Goal: Task Accomplishment & Management: Use online tool/utility

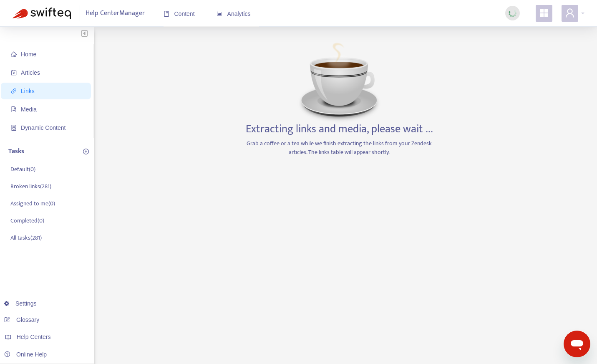
click at [410, 113] on div "Extracting links and media, please wait ... Grab a coffee or a tea while we fin…" at bounding box center [339, 283] width 196 height 488
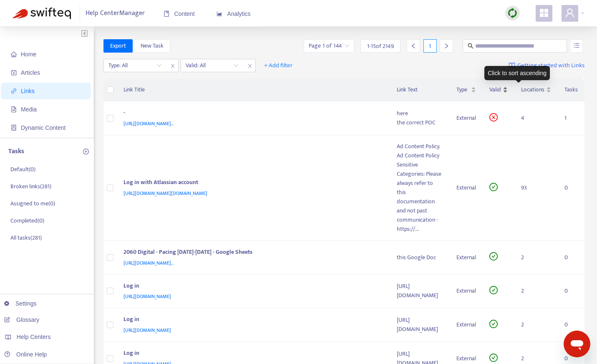
click at [501, 86] on span "Valid" at bounding box center [495, 89] width 12 height 9
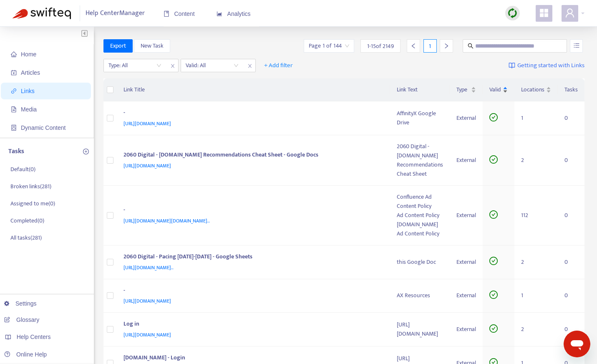
click at [501, 90] on span "Valid" at bounding box center [495, 89] width 12 height 9
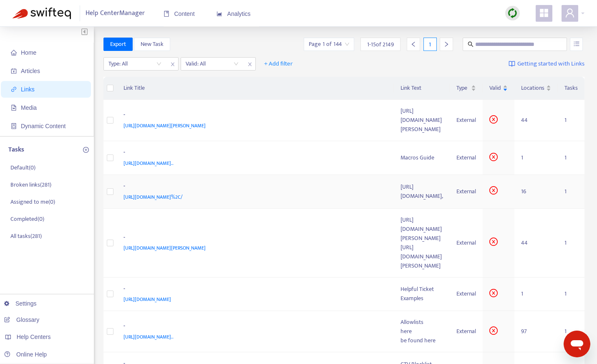
scroll to position [1, 0]
click at [467, 86] on span "Type" at bounding box center [463, 88] width 13 height 9
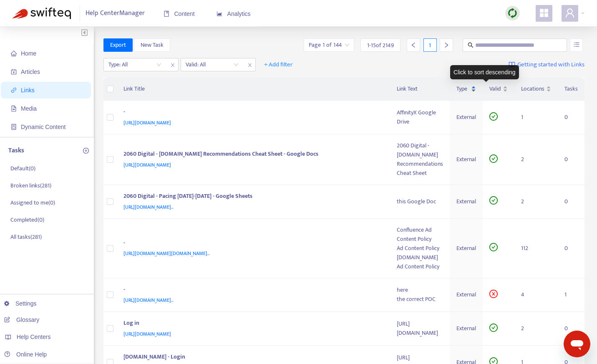
click at [469, 89] on span "Type" at bounding box center [463, 88] width 13 height 9
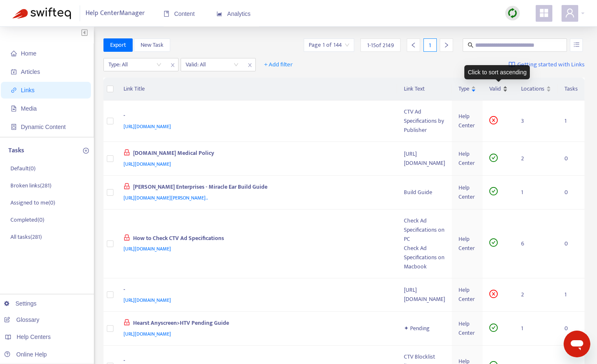
click at [500, 93] on span "Valid" at bounding box center [495, 88] width 12 height 9
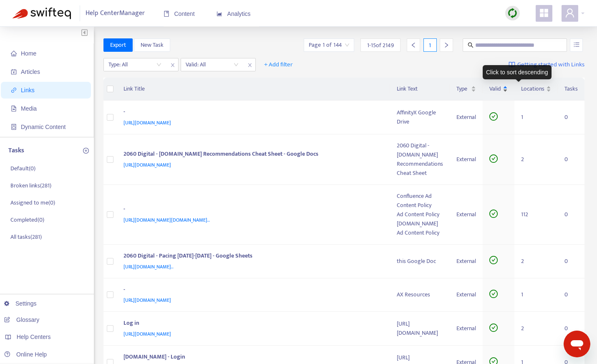
click at [501, 89] on span "Valid" at bounding box center [495, 88] width 12 height 9
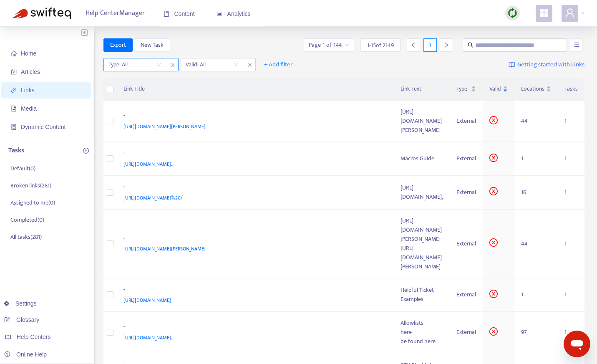
click at [140, 64] on input "search" at bounding box center [134, 64] width 53 height 13
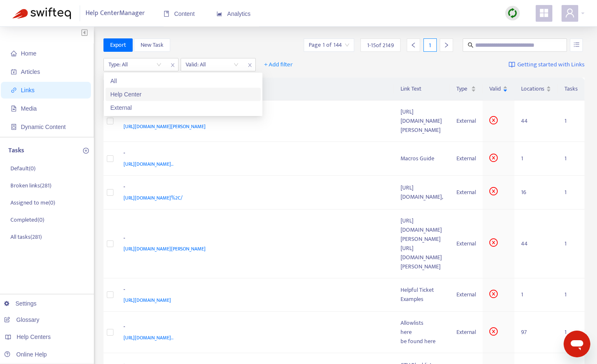
click at [133, 94] on div "Help Center" at bounding box center [183, 94] width 145 height 9
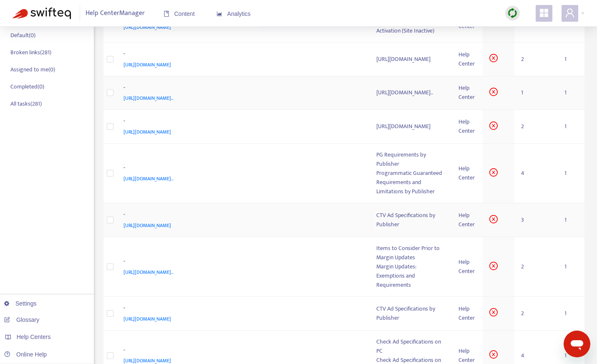
scroll to position [143, 0]
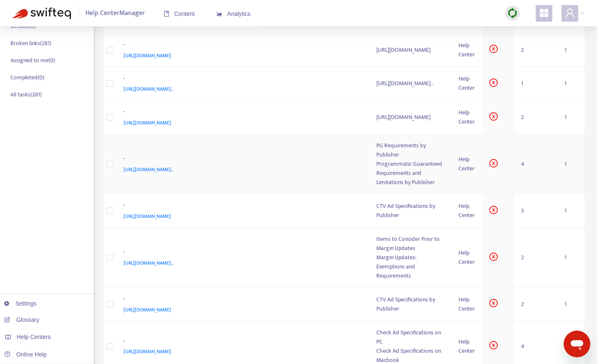
click at [273, 194] on td "- [URL][DOMAIN_NAME].." at bounding box center [243, 164] width 253 height 60
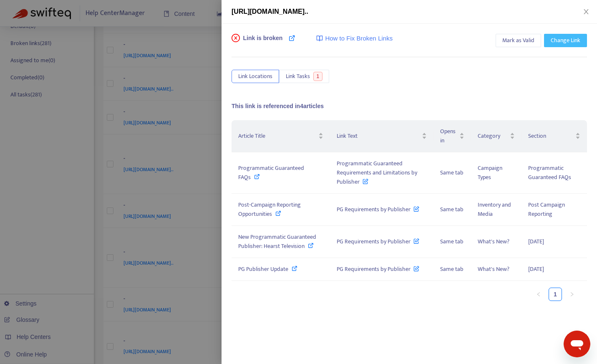
click at [576, 40] on span "Change Link" at bounding box center [566, 40] width 30 height 9
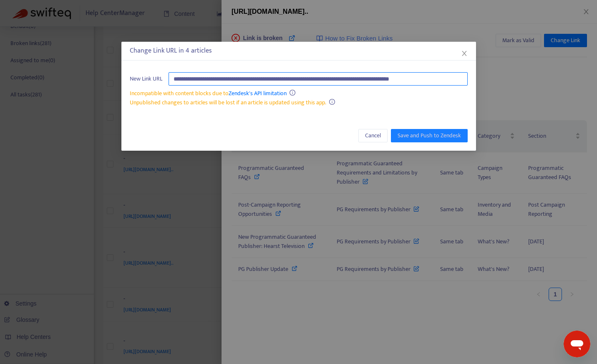
click at [277, 77] on input "**********" at bounding box center [318, 78] width 299 height 13
paste input "text"
type input "**********"
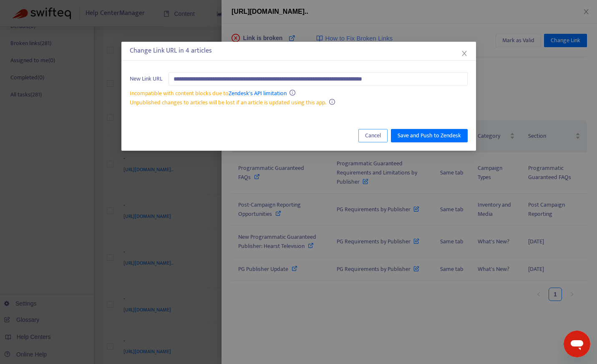
click at [363, 136] on button "Cancel" at bounding box center [372, 135] width 29 height 13
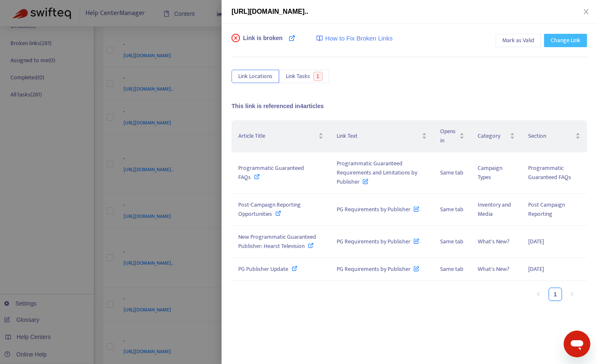
click at [568, 35] on button "Change Link" at bounding box center [565, 40] width 43 height 13
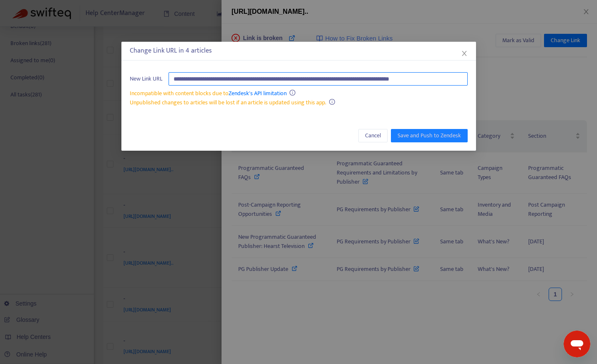
click at [345, 79] on input "**********" at bounding box center [318, 78] width 299 height 13
paste input "text"
type input "**********"
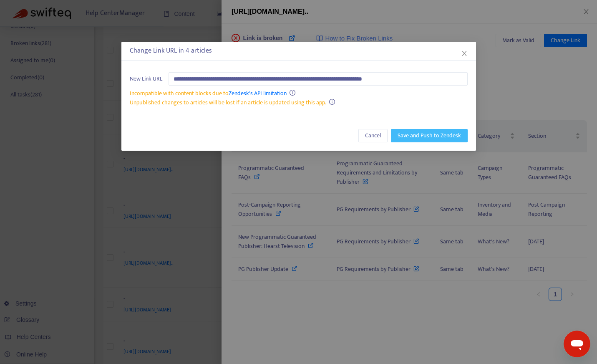
click at [428, 129] on button "Save and Push to Zendesk" at bounding box center [429, 135] width 77 height 13
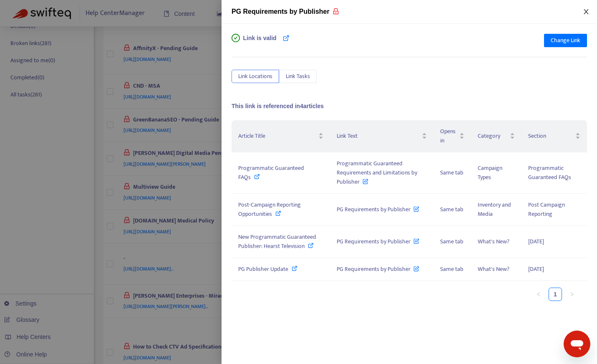
click at [586, 14] on icon "close" at bounding box center [586, 11] width 7 height 7
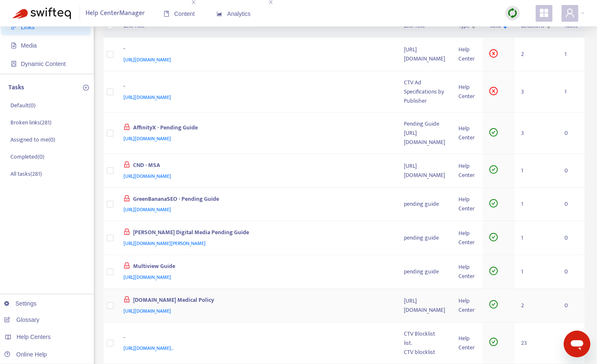
scroll to position [0, 0]
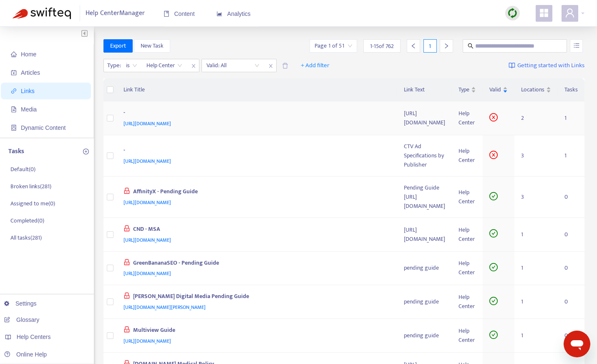
click at [340, 126] on div "[URL][DOMAIN_NAME]" at bounding box center [256, 123] width 264 height 9
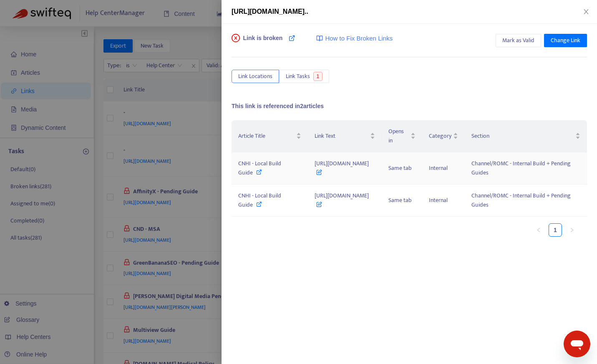
click at [369, 172] on span "[URL][DOMAIN_NAME]" at bounding box center [342, 168] width 54 height 19
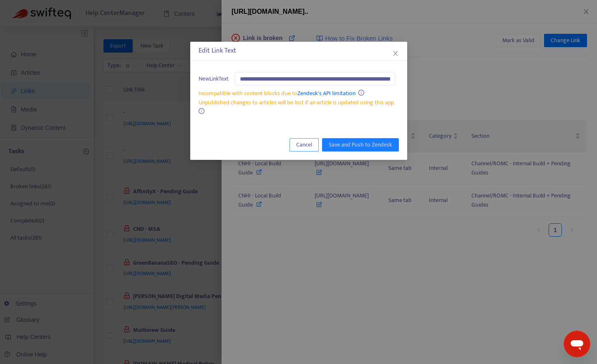
click at [312, 143] on span "Cancel" at bounding box center [304, 144] width 16 height 9
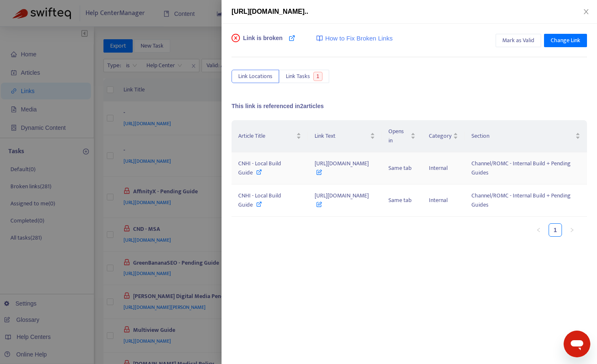
click at [316, 175] on icon at bounding box center [319, 170] width 6 height 9
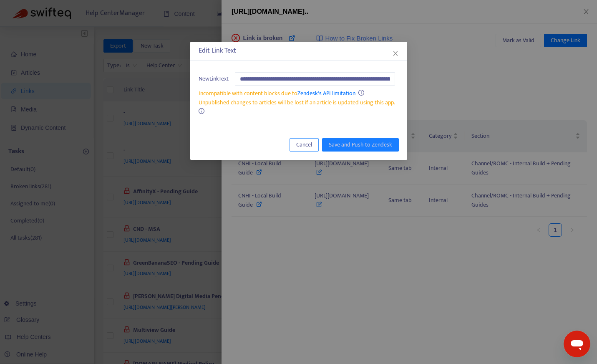
click at [301, 144] on span "Cancel" at bounding box center [304, 144] width 16 height 9
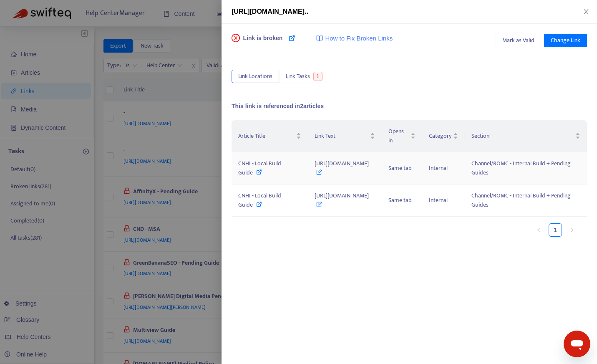
click at [268, 177] on div "CNHI - Local Build Guide" at bounding box center [269, 168] width 63 height 18
click at [585, 9] on icon "close" at bounding box center [586, 11] width 7 height 7
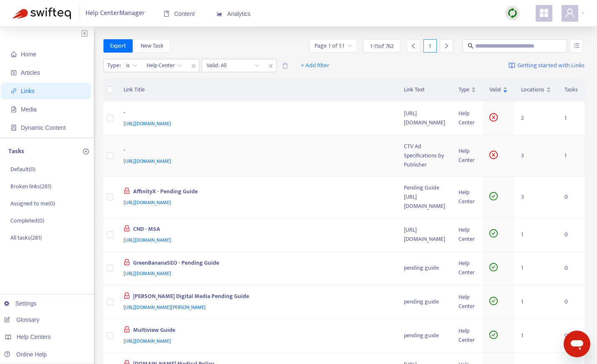
click at [334, 148] on td "- [URL][DOMAIN_NAME]" at bounding box center [257, 155] width 281 height 41
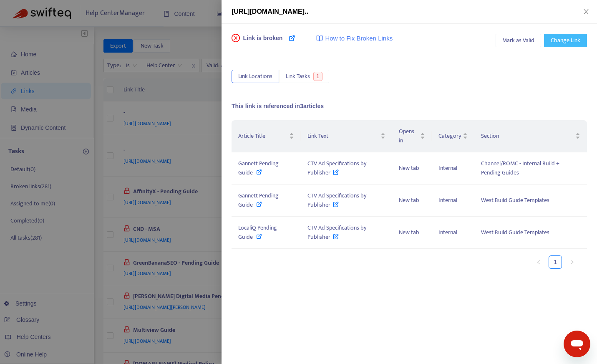
click at [566, 39] on span "Change Link" at bounding box center [566, 40] width 30 height 9
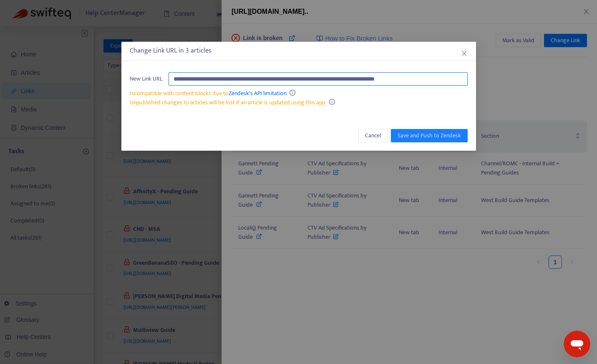
click at [383, 78] on input "**********" at bounding box center [318, 78] width 299 height 13
paste input "text"
type input "**********"
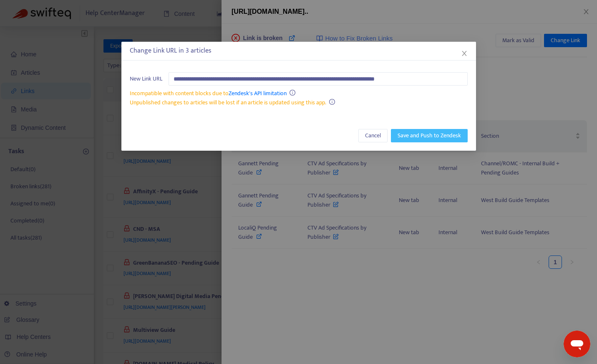
click at [436, 138] on span "Save and Push to Zendesk" at bounding box center [429, 135] width 63 height 9
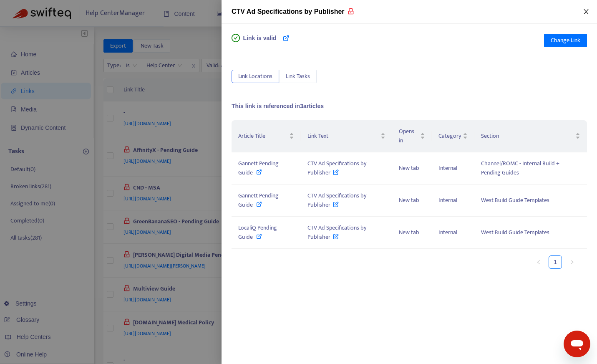
click at [584, 10] on icon "close" at bounding box center [586, 11] width 7 height 7
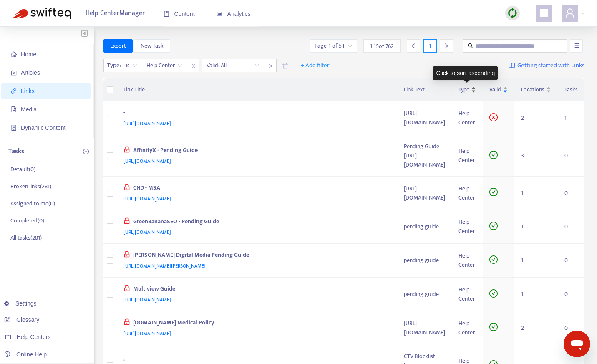
click at [468, 89] on span "Type" at bounding box center [464, 89] width 11 height 9
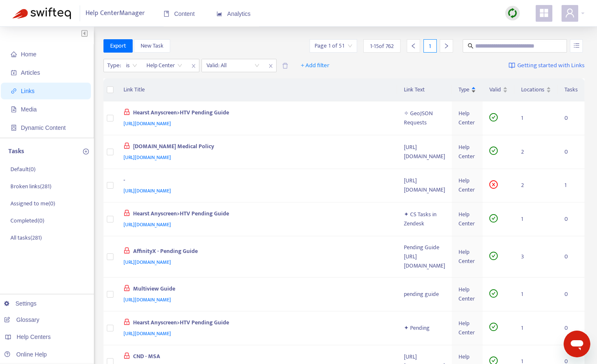
click at [468, 89] on span "Type" at bounding box center [464, 89] width 11 height 9
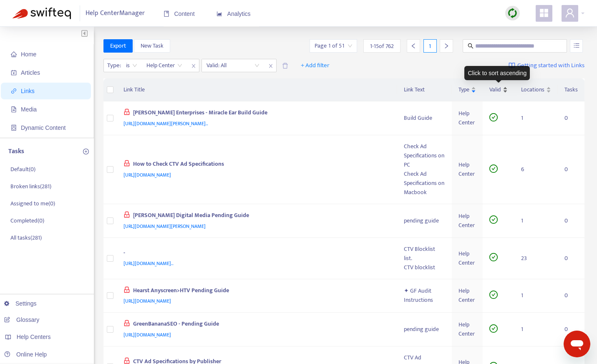
click at [491, 89] on span "Valid" at bounding box center [495, 89] width 12 height 9
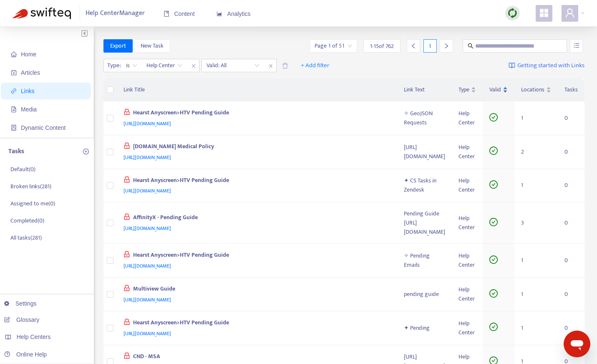
click at [491, 88] on span "Valid" at bounding box center [495, 89] width 12 height 9
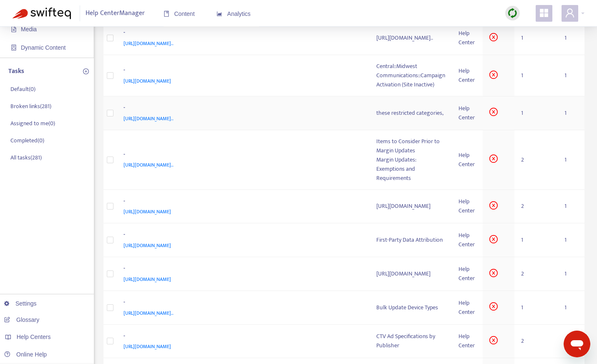
scroll to position [84, 0]
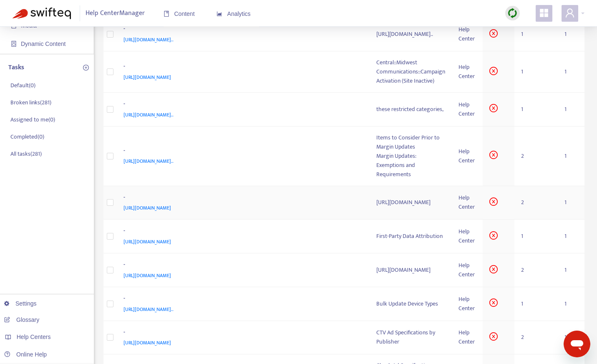
click at [337, 204] on div "-" at bounding box center [242, 198] width 237 height 11
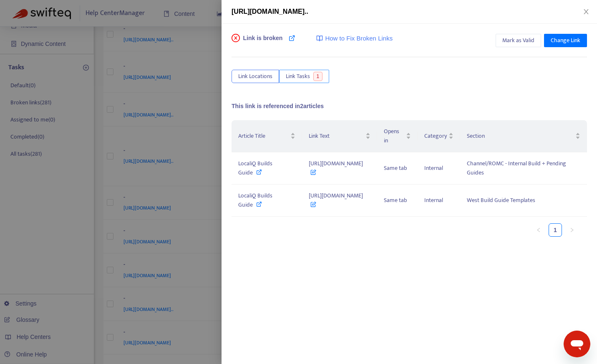
click at [313, 78] on button "Link Tasks 1" at bounding box center [304, 76] width 50 height 13
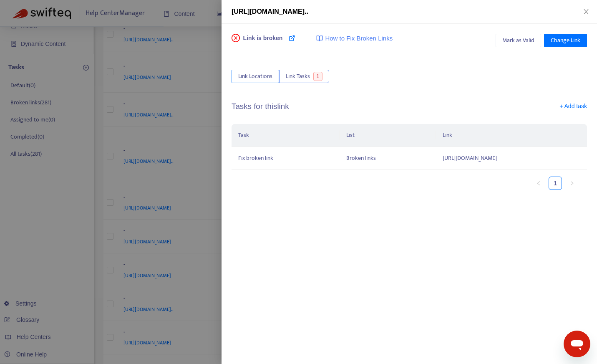
click at [266, 76] on span "Link Locations" at bounding box center [255, 76] width 34 height 9
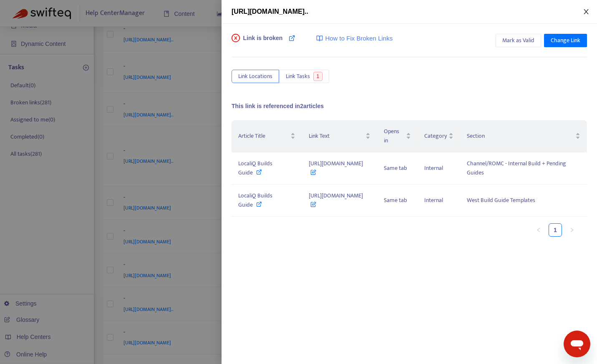
click at [585, 13] on icon "close" at bounding box center [586, 11] width 5 height 5
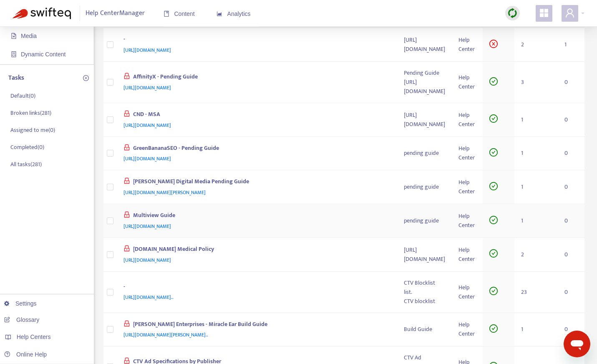
scroll to position [0, 0]
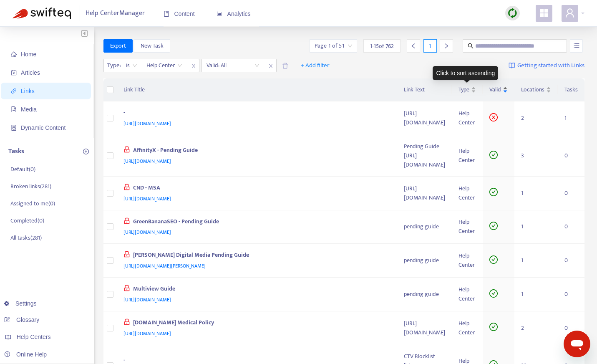
click at [492, 88] on span "Valid" at bounding box center [495, 89] width 12 height 9
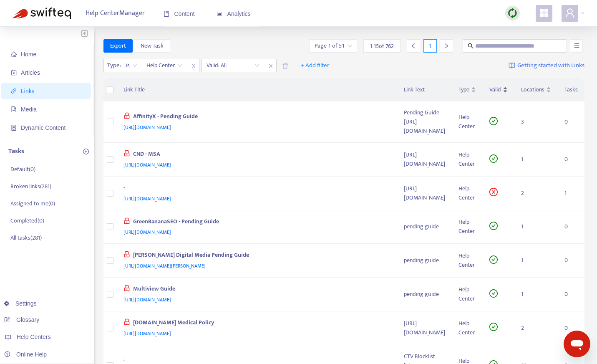
click at [492, 88] on span "Valid" at bounding box center [495, 89] width 12 height 9
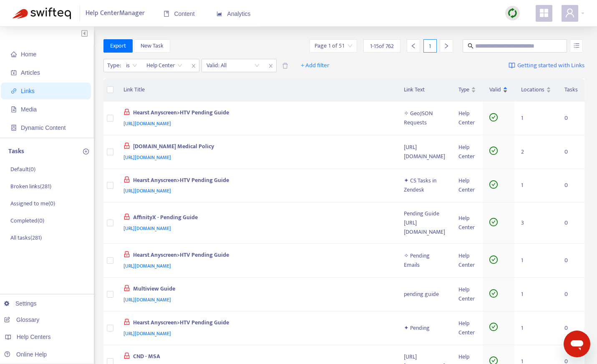
click at [492, 88] on span "Valid" at bounding box center [495, 89] width 12 height 9
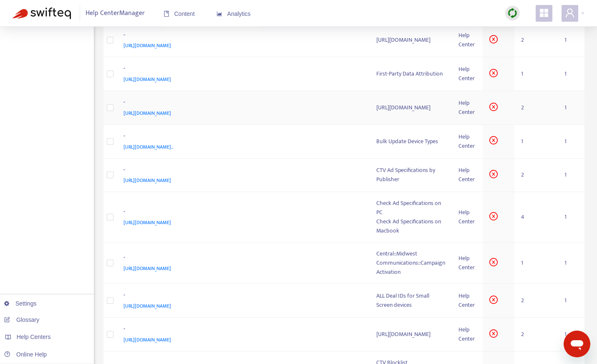
scroll to position [257, 0]
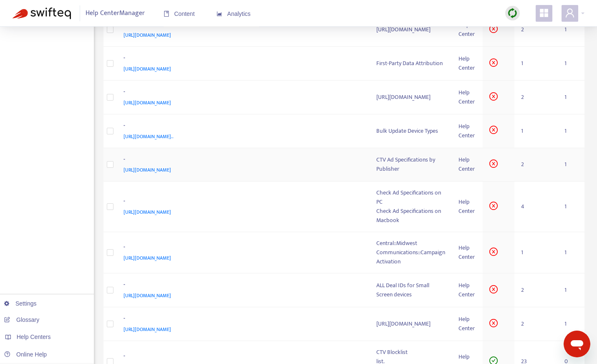
click at [335, 166] on div "-" at bounding box center [242, 160] width 237 height 11
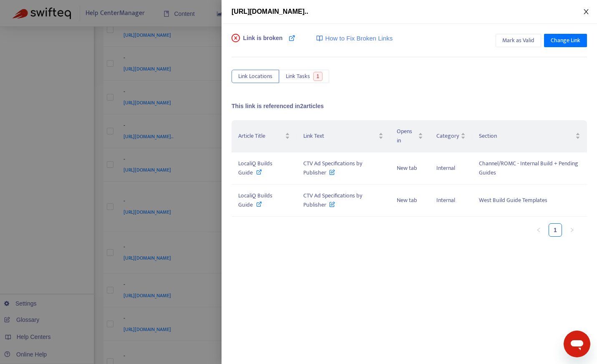
click at [587, 12] on icon "close" at bounding box center [586, 11] width 5 height 5
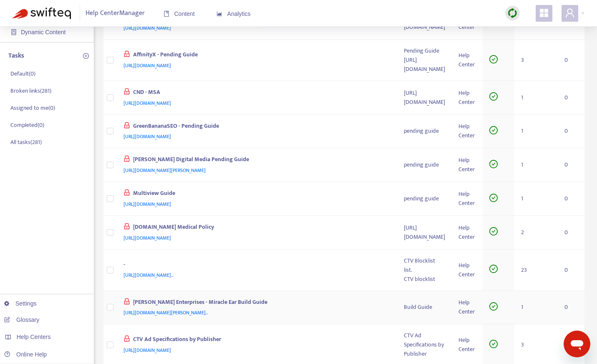
scroll to position [0, 0]
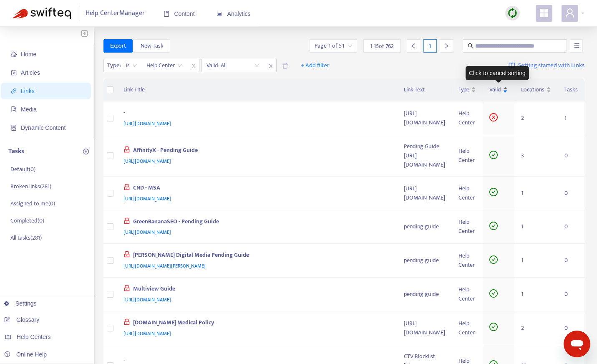
click at [495, 87] on span "Valid" at bounding box center [495, 89] width 12 height 9
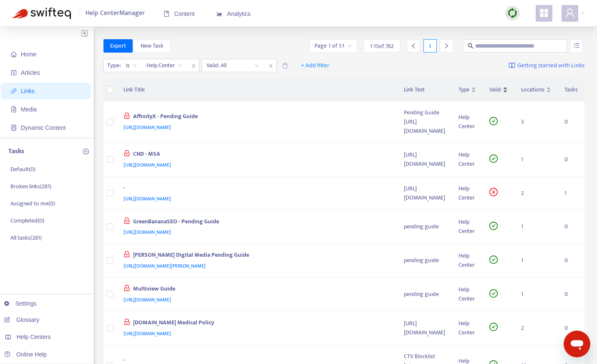
click at [494, 87] on span "Valid" at bounding box center [495, 89] width 12 height 9
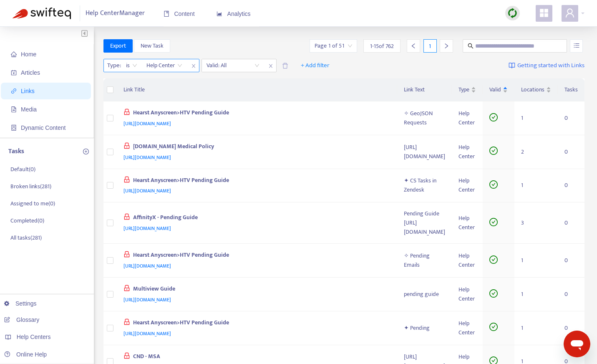
click at [180, 66] on span "Help Center" at bounding box center [164, 65] width 36 height 13
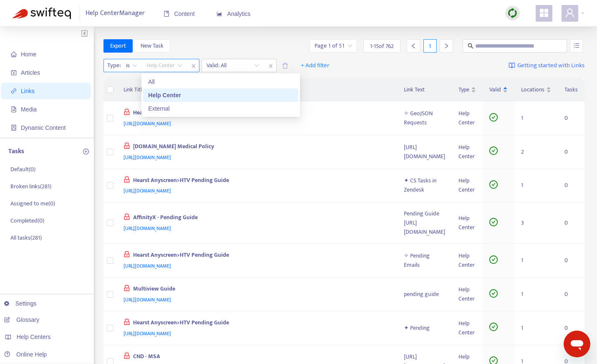
click at [180, 66] on span "Help Center" at bounding box center [164, 65] width 36 height 13
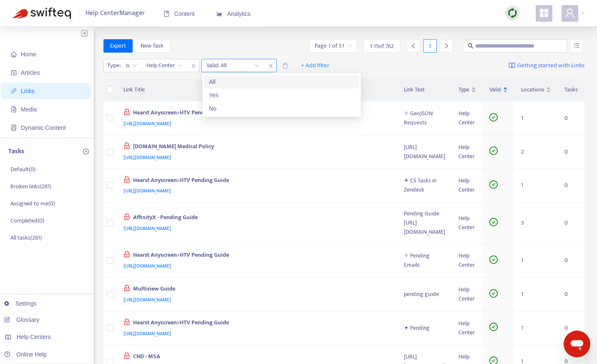
click at [247, 68] on input "search" at bounding box center [233, 65] width 53 height 13
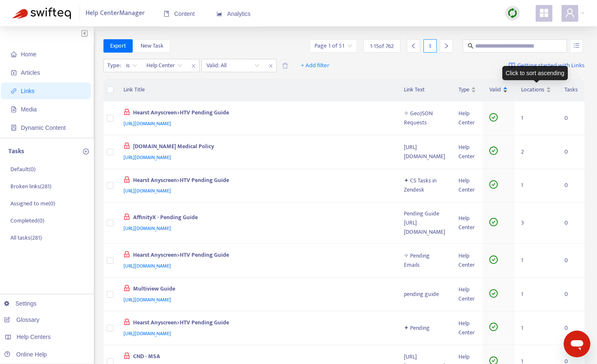
click at [498, 91] on span "Valid" at bounding box center [495, 89] width 12 height 9
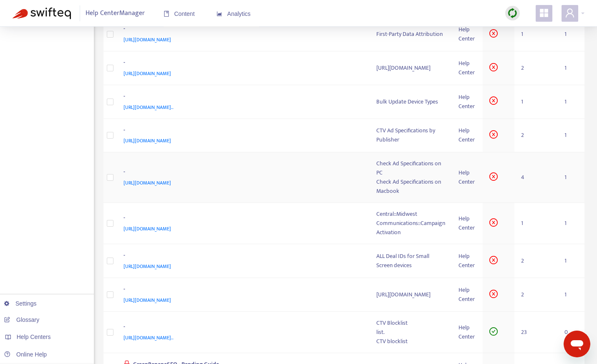
scroll to position [286, 0]
click at [315, 136] on div "-" at bounding box center [242, 130] width 237 height 11
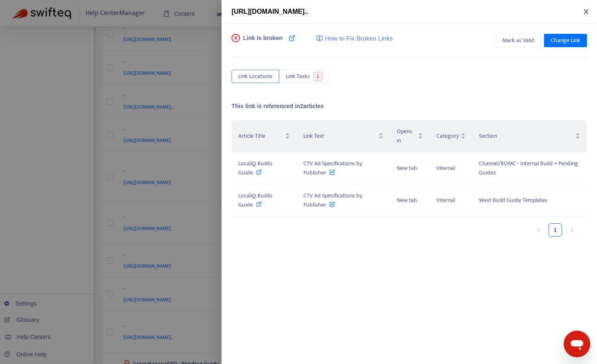
click at [589, 11] on icon "close" at bounding box center [586, 11] width 7 height 7
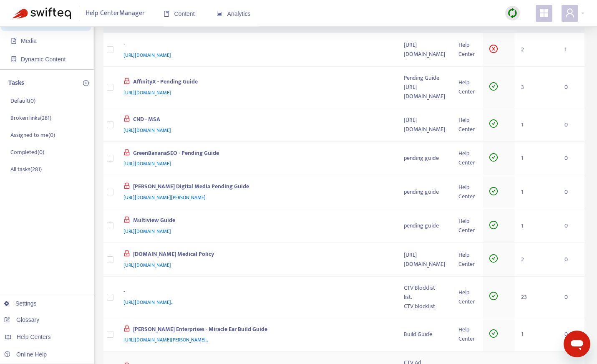
scroll to position [0, 0]
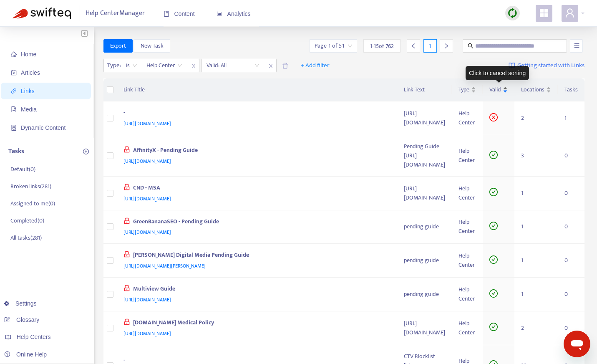
click at [501, 92] on div "Valid" at bounding box center [498, 89] width 18 height 9
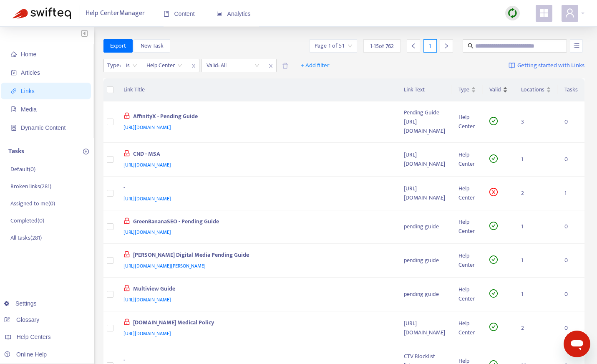
click at [502, 88] on div "Valid" at bounding box center [498, 89] width 18 height 9
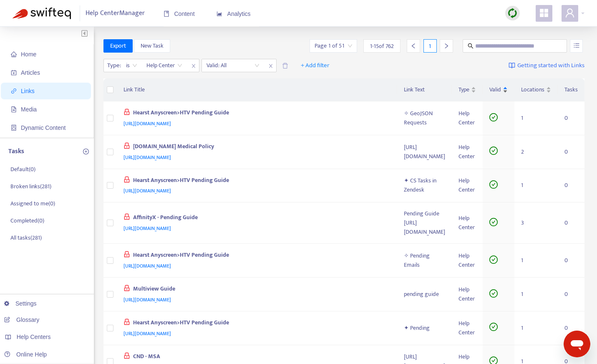
click at [507, 85] on div "Valid" at bounding box center [498, 89] width 18 height 9
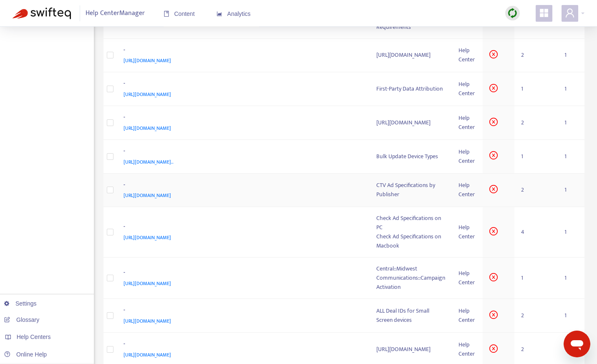
scroll to position [239, 0]
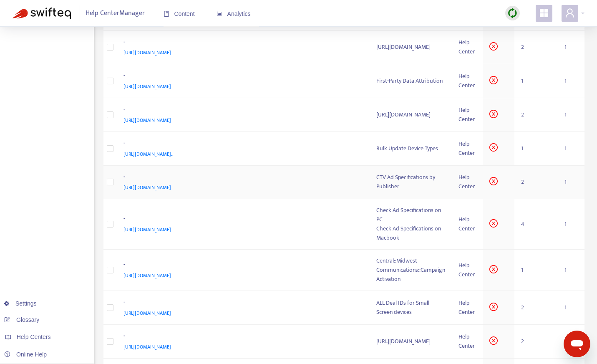
click at [308, 183] on div "-" at bounding box center [242, 177] width 237 height 11
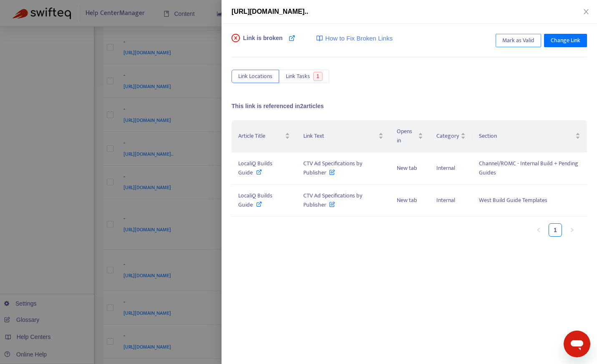
click at [529, 37] on span "Mark as Valid" at bounding box center [518, 40] width 32 height 9
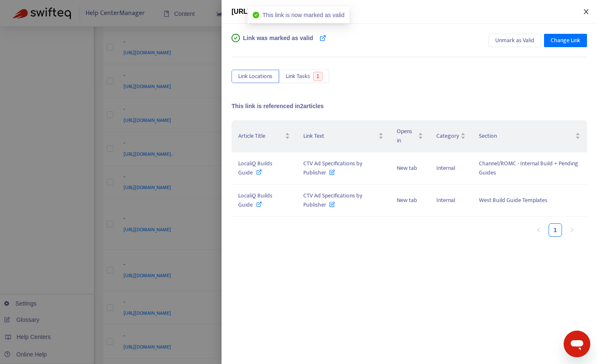
click at [586, 12] on icon "close" at bounding box center [586, 11] width 5 height 5
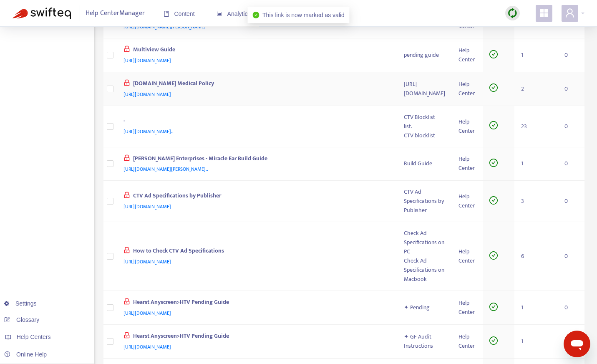
scroll to position [0, 0]
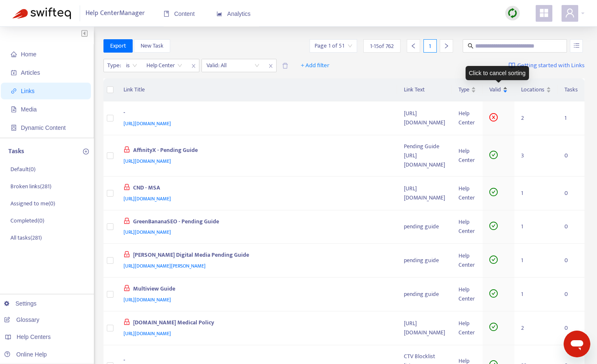
click at [499, 90] on span "Valid" at bounding box center [495, 89] width 12 height 9
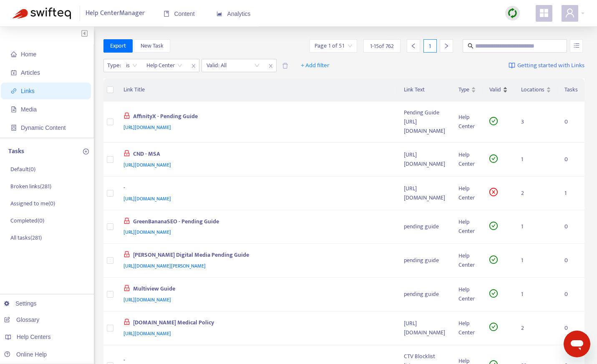
click at [499, 90] on span "Valid" at bounding box center [495, 89] width 12 height 9
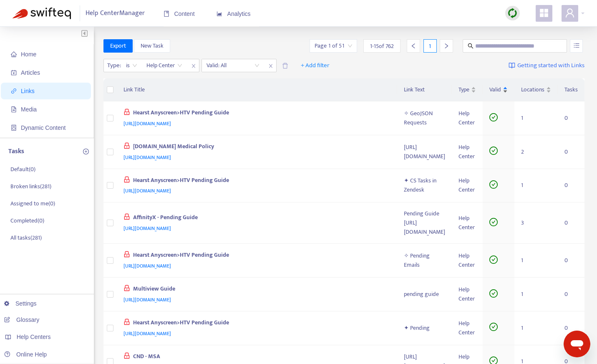
click at [499, 90] on span "Valid" at bounding box center [495, 89] width 12 height 9
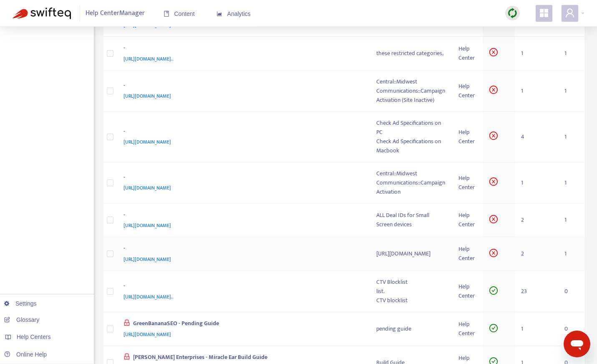
scroll to position [285, 0]
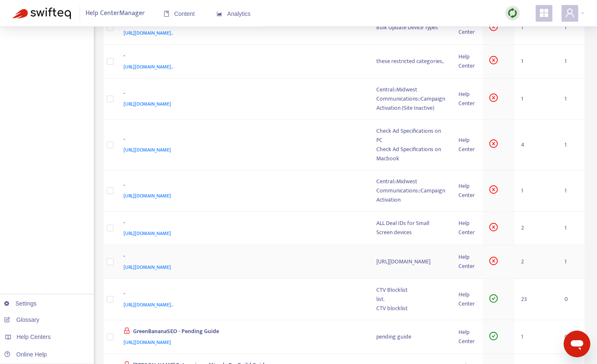
click at [329, 262] on div "-" at bounding box center [242, 257] width 237 height 11
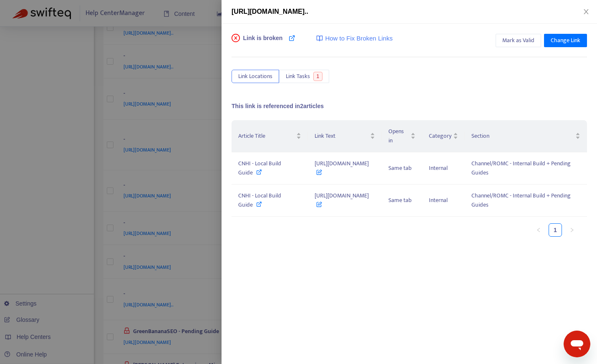
click at [386, 40] on span "How to Fix Broken Links" at bounding box center [359, 39] width 68 height 10
click at [310, 77] on button "Link Tasks 1" at bounding box center [304, 76] width 50 height 13
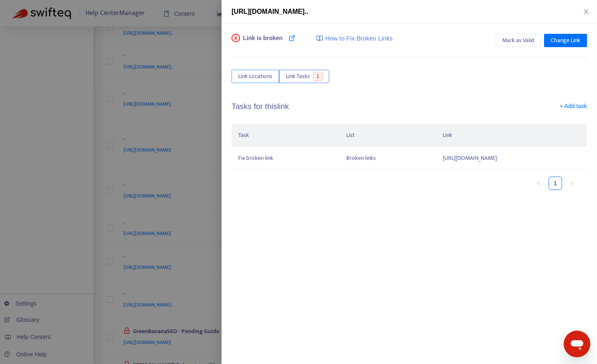
click at [261, 77] on span "Link Locations" at bounding box center [255, 76] width 34 height 9
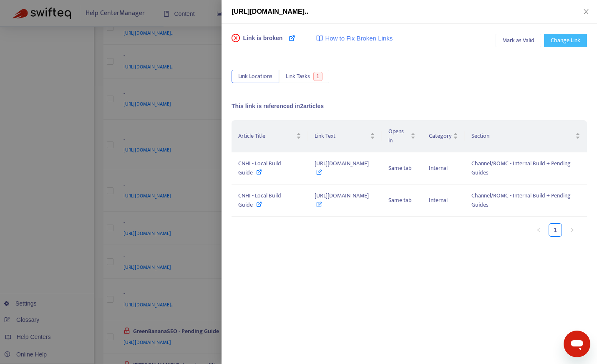
click at [580, 43] on span "Change Link" at bounding box center [566, 40] width 30 height 9
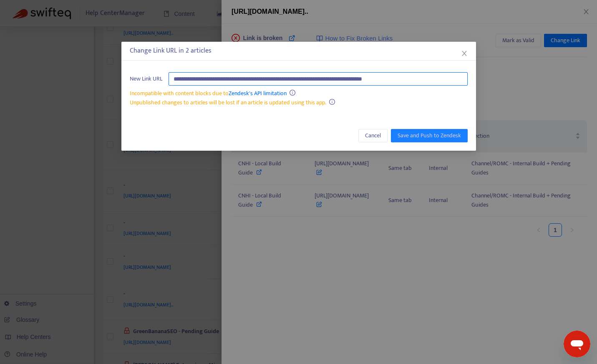
click at [389, 79] on input "**********" at bounding box center [318, 78] width 299 height 13
paste input "*"
type input "**********"
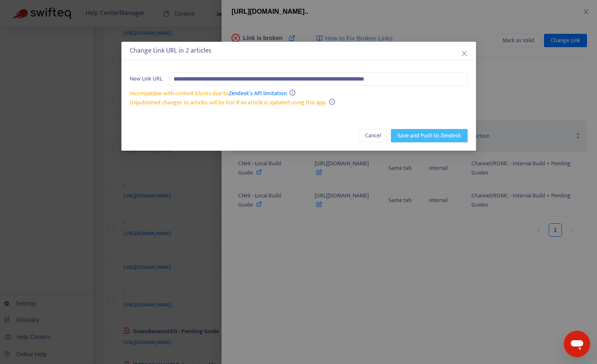
click at [448, 134] on span "Save and Push to Zendesk" at bounding box center [429, 135] width 63 height 9
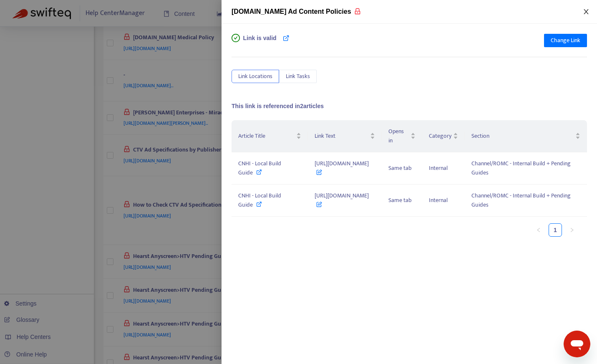
click at [586, 12] on icon "close" at bounding box center [586, 11] width 5 height 5
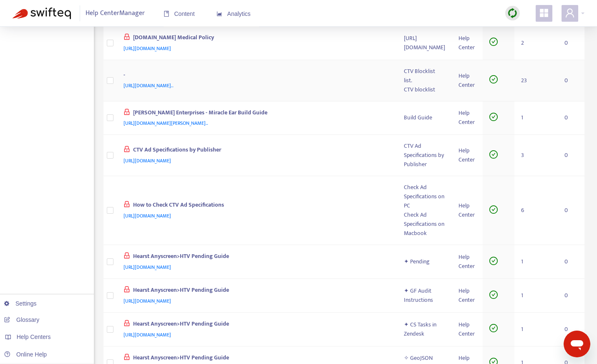
scroll to position [0, 0]
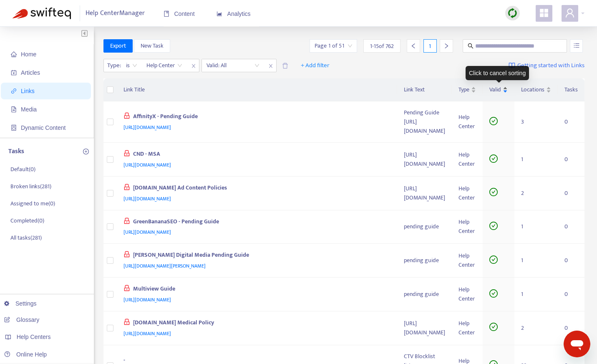
click at [496, 86] on span "Valid" at bounding box center [495, 89] width 12 height 9
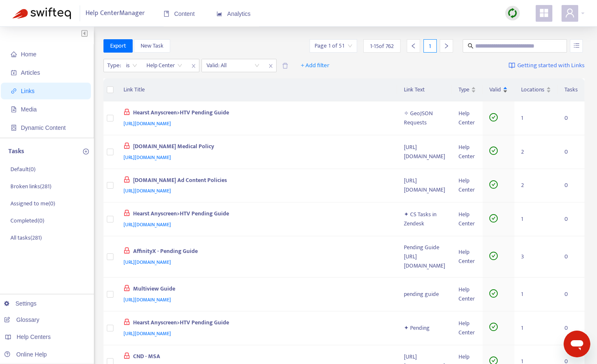
click at [496, 86] on span "Valid" at bounding box center [495, 89] width 12 height 9
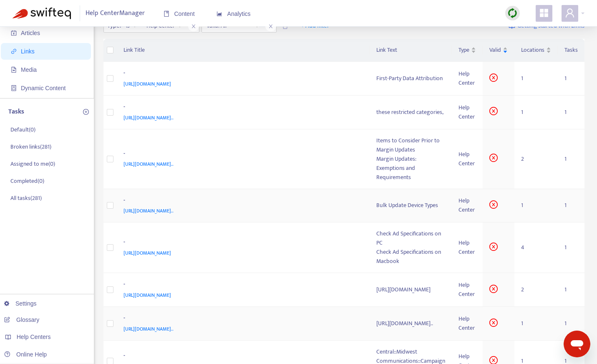
scroll to position [40, 0]
click at [319, 236] on td "- [URL][DOMAIN_NAME]" at bounding box center [243, 247] width 253 height 50
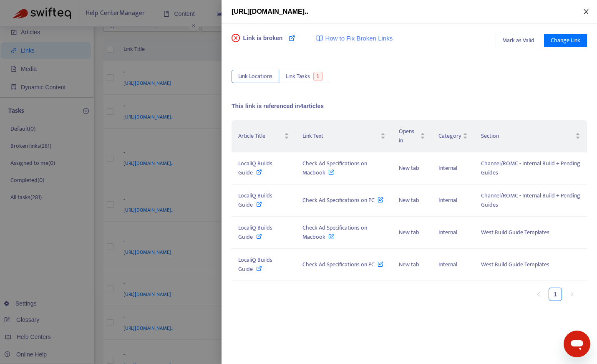
click at [586, 10] on icon "close" at bounding box center [586, 11] width 7 height 7
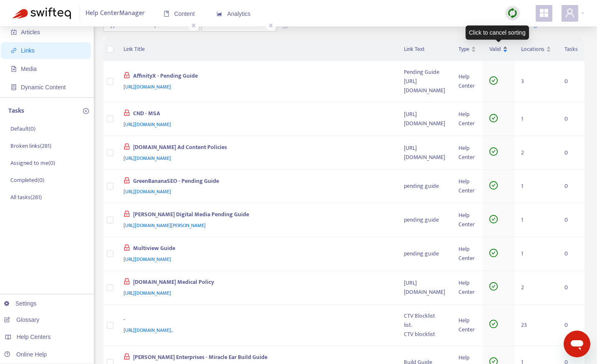
click at [503, 54] on div "Valid" at bounding box center [498, 49] width 18 height 9
click at [504, 50] on div "Valid" at bounding box center [498, 49] width 18 height 9
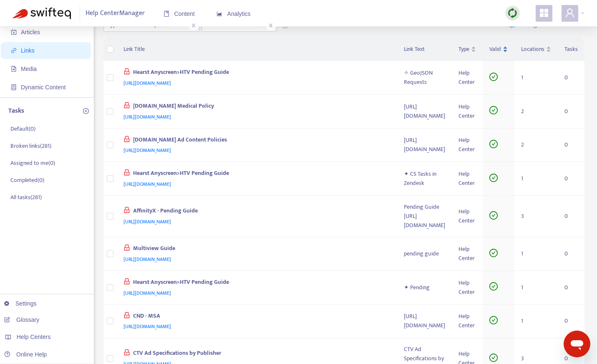
click at [504, 50] on div "Valid" at bounding box center [498, 49] width 18 height 9
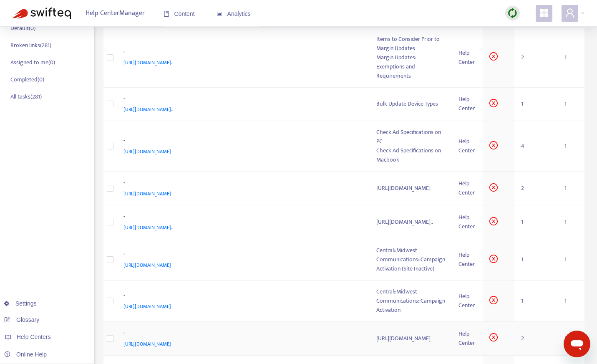
scroll to position [0, 0]
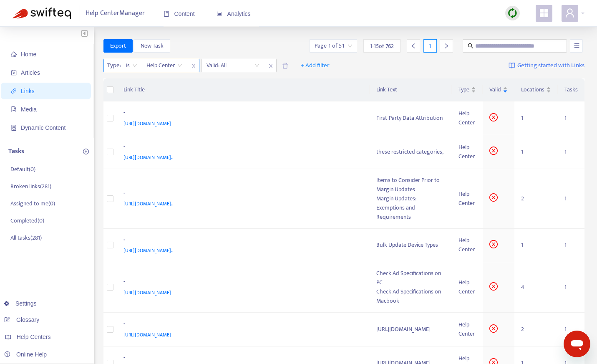
click at [180, 66] on span "Help Center" at bounding box center [164, 65] width 36 height 13
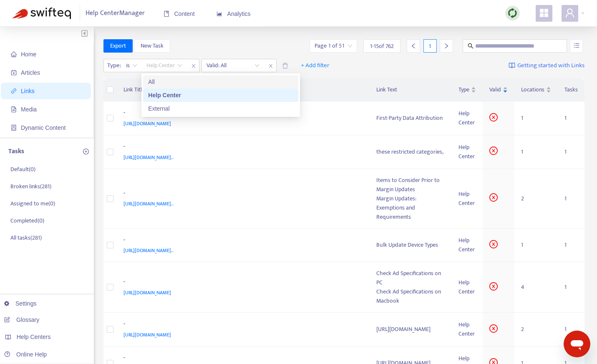
click at [178, 81] on div "All" at bounding box center [220, 81] width 145 height 9
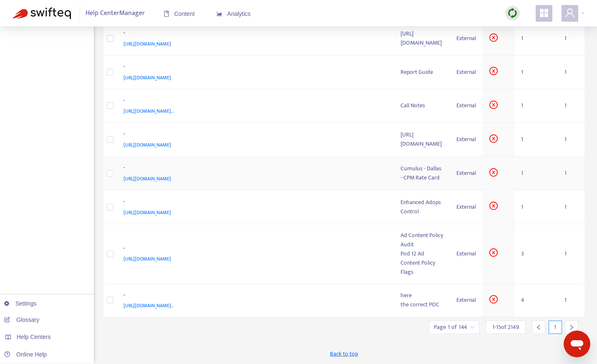
scroll to position [426, 0]
click at [572, 325] on icon "right" at bounding box center [572, 327] width 6 height 6
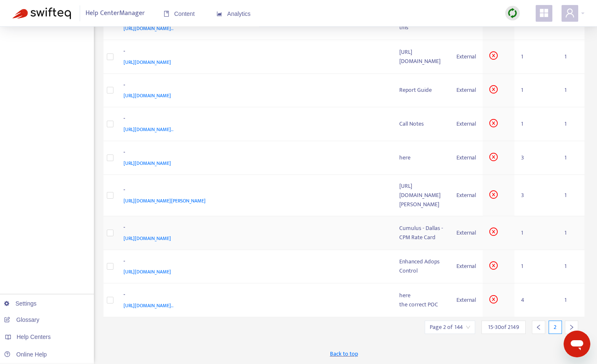
scroll to position [444, 0]
click at [573, 328] on icon "right" at bounding box center [572, 327] width 6 height 6
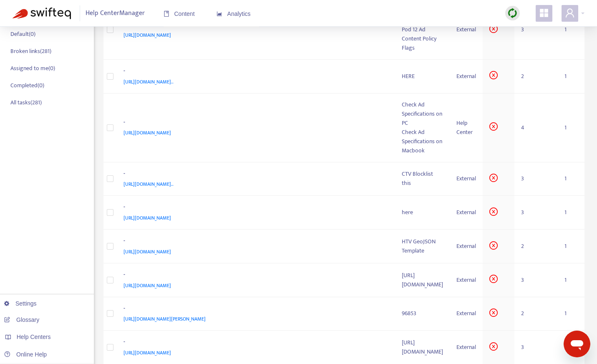
scroll to position [0, 0]
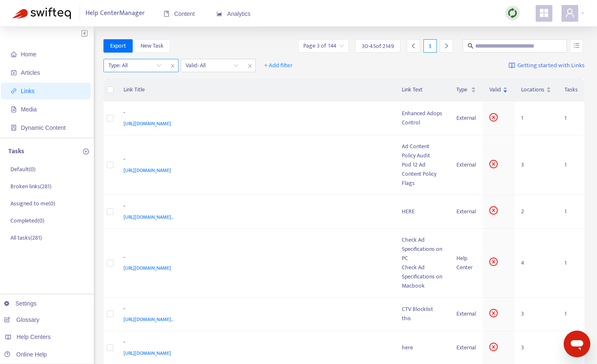
click at [159, 65] on input "search" at bounding box center [134, 65] width 53 height 13
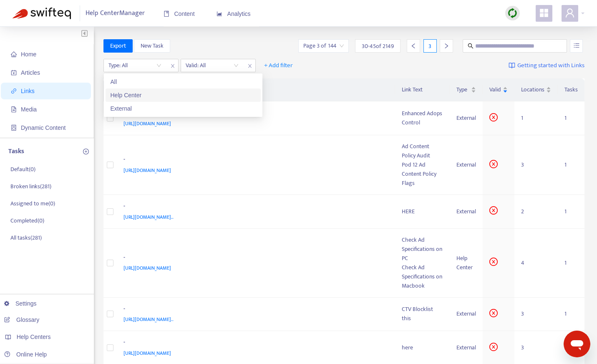
click at [149, 92] on div "Help Center" at bounding box center [183, 95] width 145 height 9
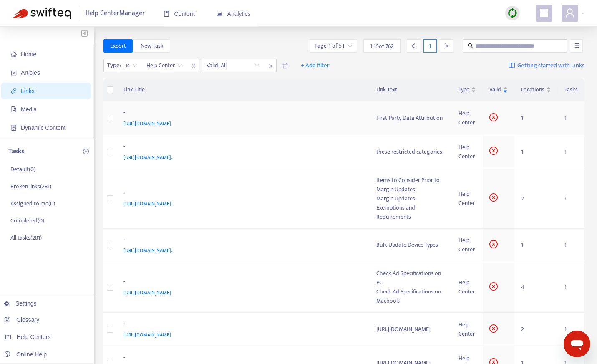
click at [336, 111] on div "-" at bounding box center [242, 113] width 237 height 11
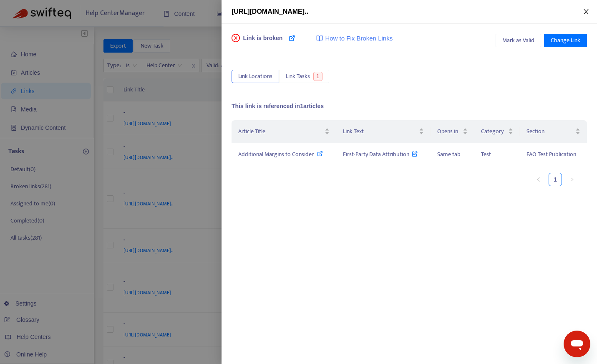
click at [585, 10] on icon "close" at bounding box center [586, 11] width 7 height 7
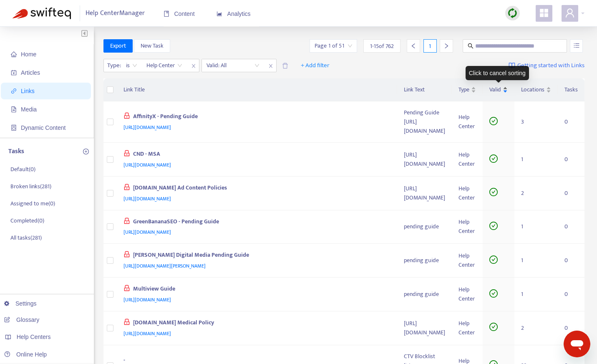
click at [502, 88] on div "Valid" at bounding box center [498, 89] width 18 height 9
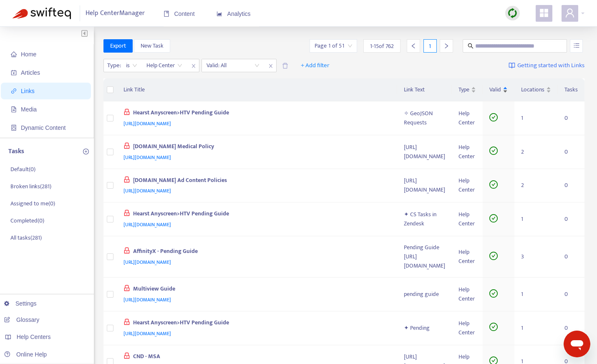
click at [502, 88] on div "Valid" at bounding box center [498, 89] width 18 height 9
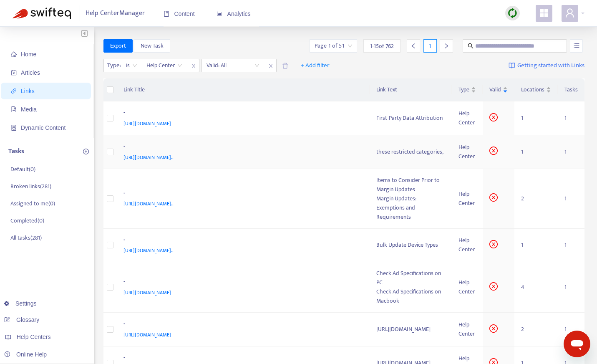
click at [331, 141] on td "- [URL][DOMAIN_NAME].." at bounding box center [243, 152] width 253 height 34
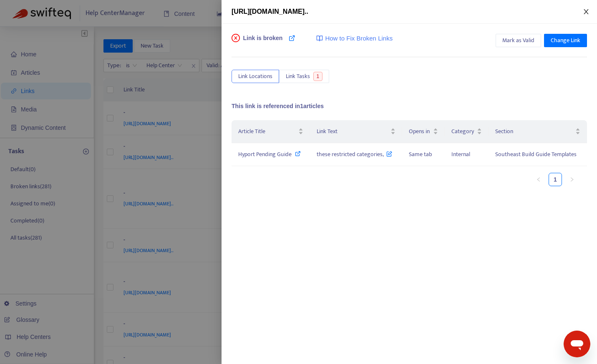
click at [588, 12] on icon "close" at bounding box center [586, 11] width 7 height 7
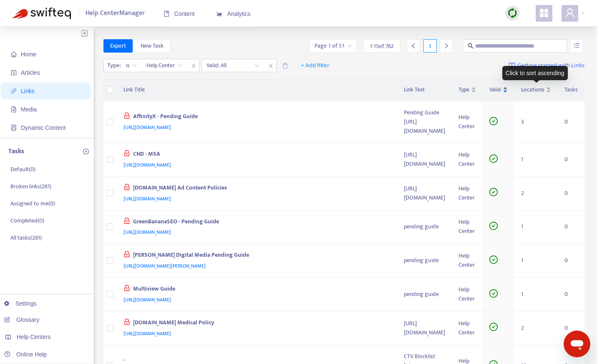
click at [502, 91] on div "Valid" at bounding box center [498, 89] width 18 height 9
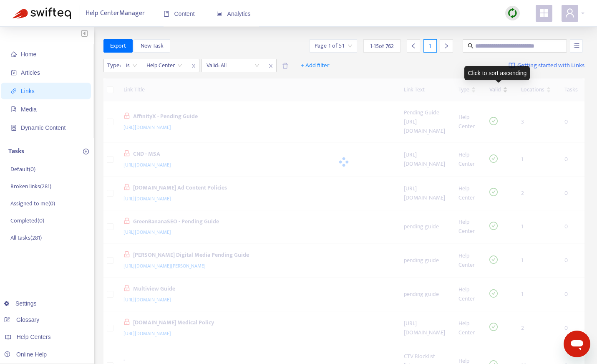
click at [502, 91] on div at bounding box center [344, 161] width 482 height 167
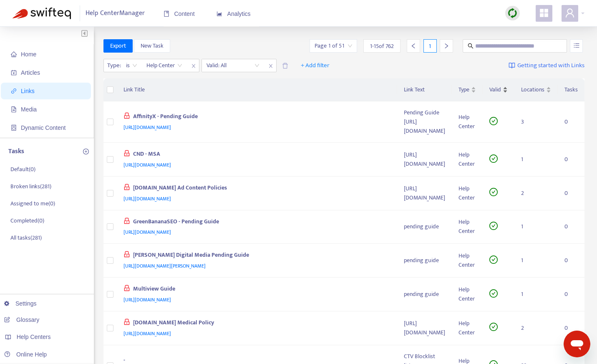
click at [502, 91] on div "Valid" at bounding box center [498, 89] width 18 height 9
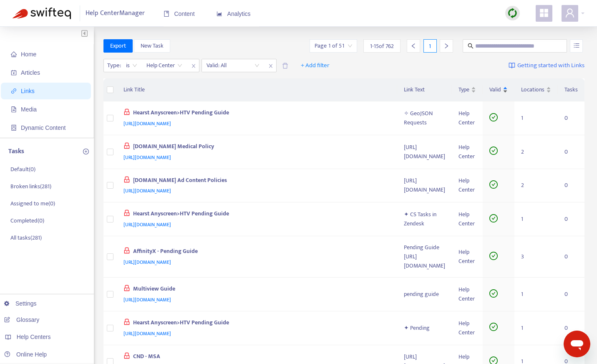
click at [502, 91] on div "Valid" at bounding box center [498, 89] width 18 height 9
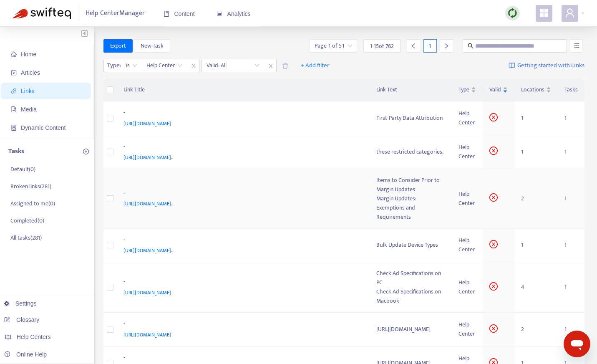
click at [305, 208] on div "[URL][DOMAIN_NAME].." at bounding box center [242, 203] width 237 height 9
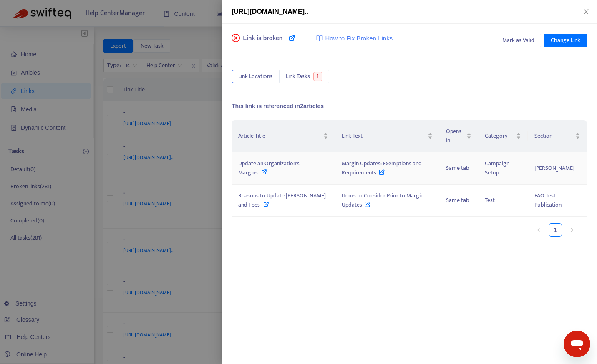
click at [265, 171] on icon at bounding box center [264, 172] width 6 height 6
click at [559, 39] on span "Change Link" at bounding box center [566, 40] width 30 height 9
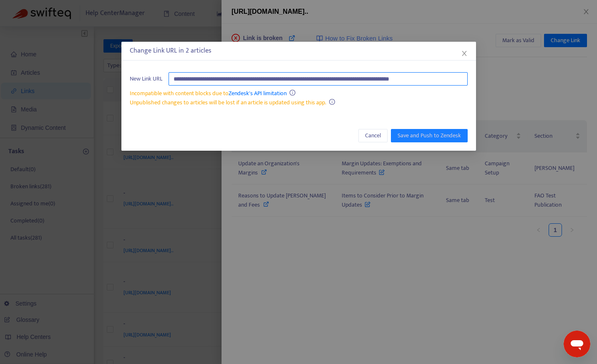
click at [331, 78] on input "**********" at bounding box center [318, 78] width 299 height 13
paste input "text"
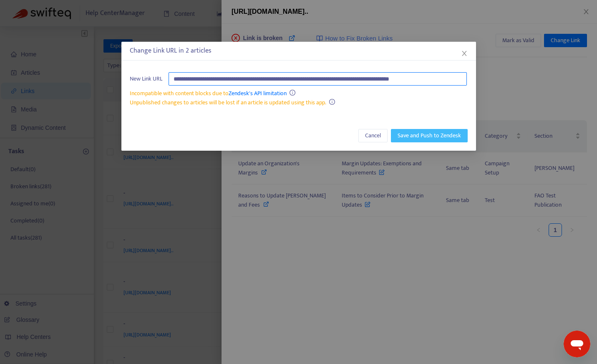
type input "**********"
click at [419, 132] on span "Save and Push to Zendesk" at bounding box center [429, 135] width 63 height 9
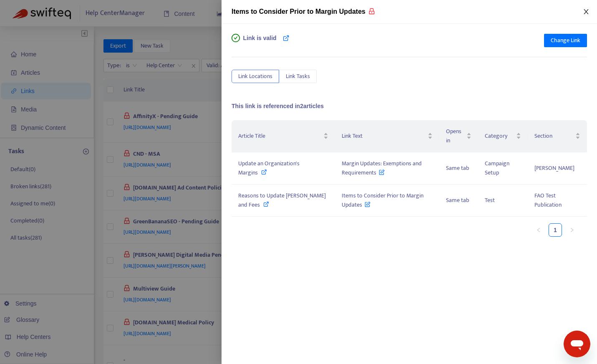
click at [586, 12] on icon "close" at bounding box center [586, 11] width 5 height 5
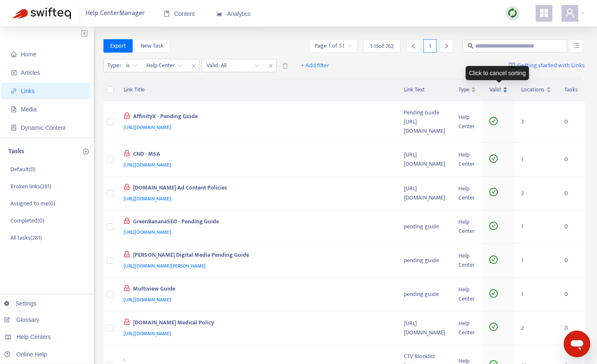
click at [503, 91] on div "Valid" at bounding box center [498, 89] width 18 height 9
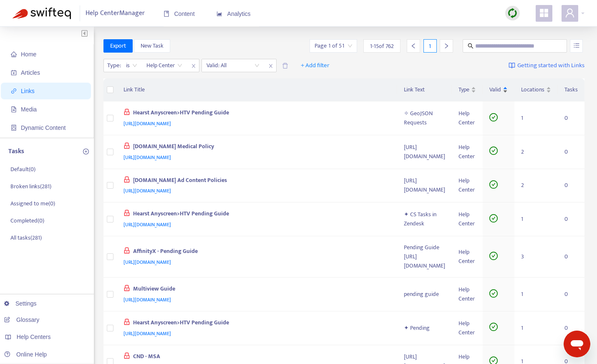
click at [503, 91] on div "Valid" at bounding box center [498, 89] width 18 height 9
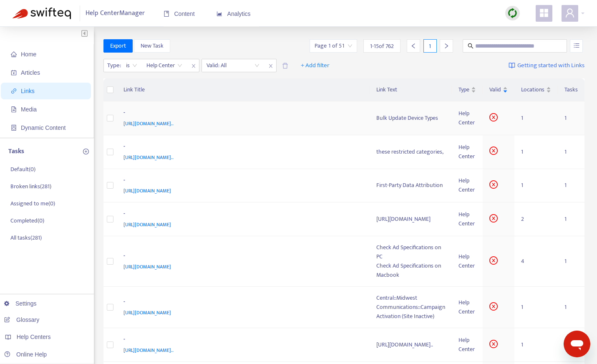
click at [333, 135] on td "- [URL][DOMAIN_NAME].." at bounding box center [243, 118] width 253 height 34
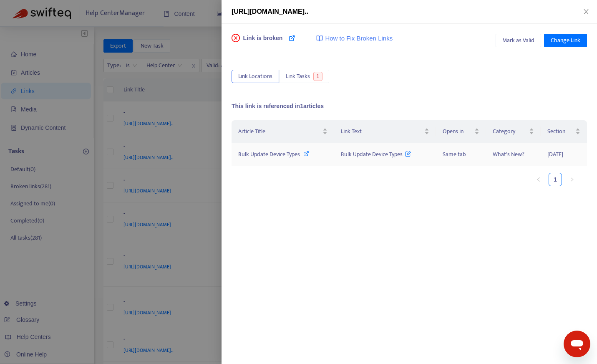
click at [277, 153] on span "Bulk Update Device Types" at bounding box center [269, 154] width 62 height 10
click at [555, 43] on span "Change Link" at bounding box center [566, 40] width 30 height 9
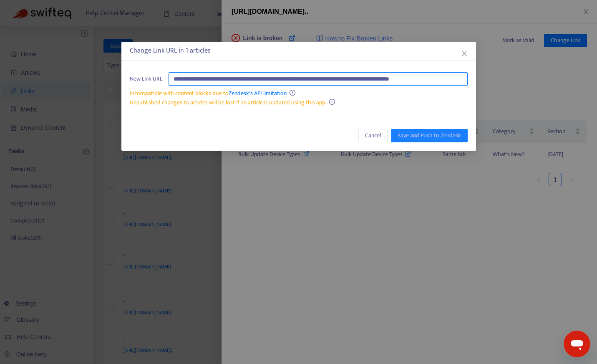
click at [378, 78] on input "**********" at bounding box center [318, 78] width 299 height 13
paste input "text"
type input "**********"
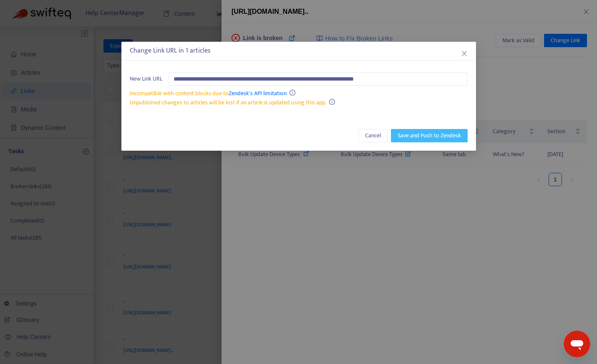
click at [444, 129] on button "Save and Push to Zendesk" at bounding box center [429, 135] width 77 height 13
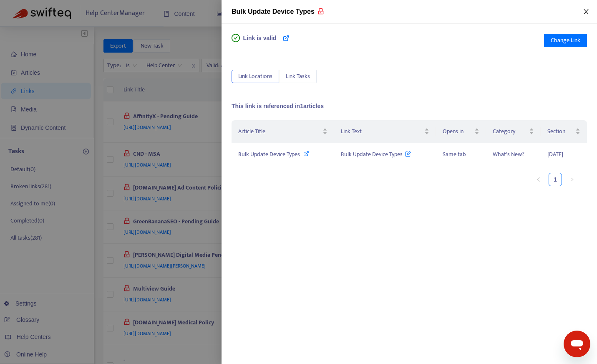
click at [588, 11] on icon "close" at bounding box center [586, 11] width 7 height 7
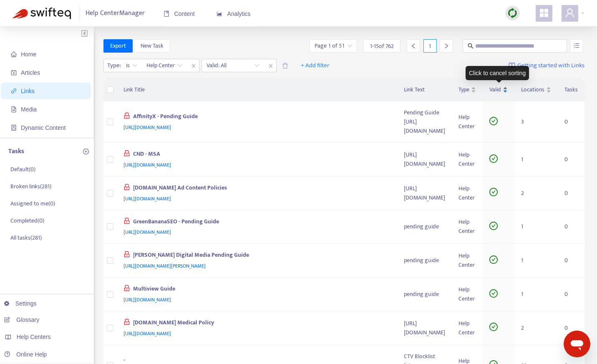
click at [495, 85] on div "Valid" at bounding box center [498, 89] width 18 height 9
click at [497, 86] on span "Valid" at bounding box center [495, 89] width 12 height 9
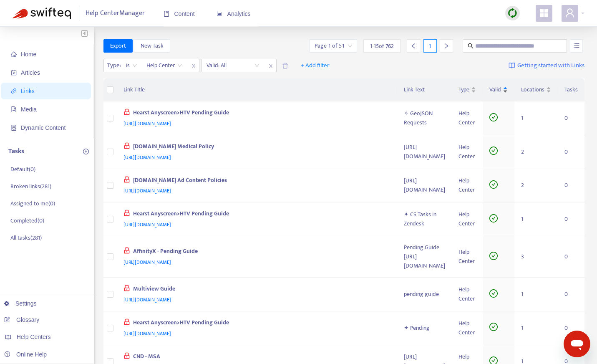
click at [497, 86] on span "Valid" at bounding box center [495, 89] width 12 height 9
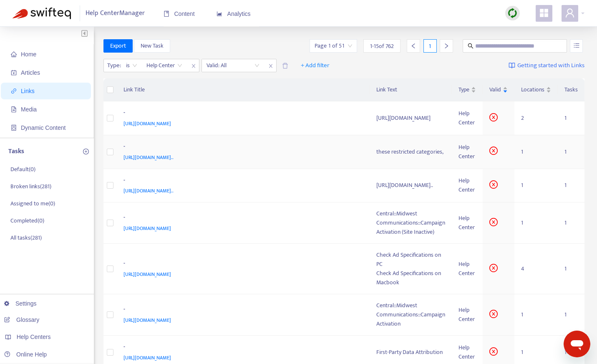
click at [317, 149] on td "- [URL][DOMAIN_NAME].." at bounding box center [243, 152] width 253 height 34
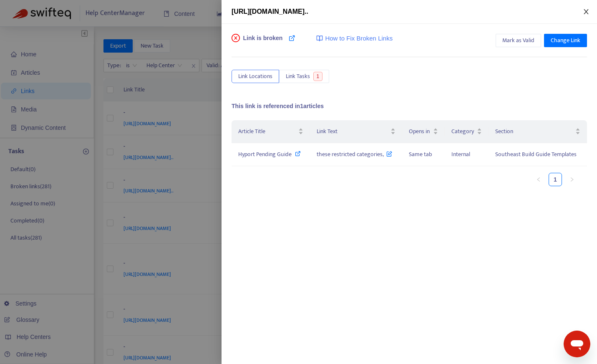
click at [586, 11] on icon "close" at bounding box center [586, 11] width 5 height 5
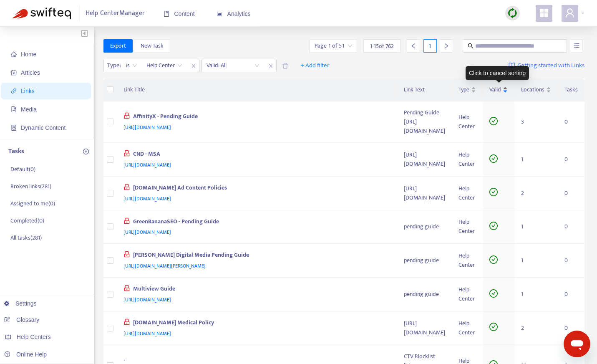
click at [502, 92] on div "Valid" at bounding box center [498, 89] width 18 height 9
click at [503, 92] on div "Valid" at bounding box center [498, 89] width 18 height 9
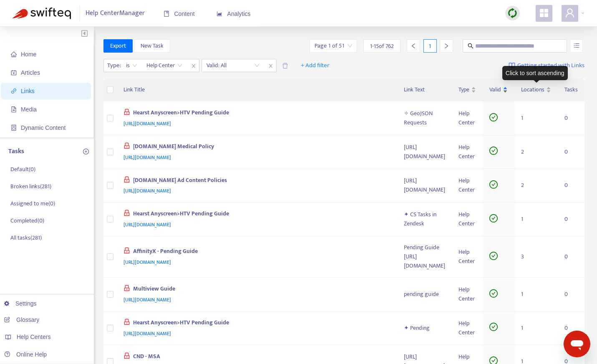
click at [502, 88] on div "Valid" at bounding box center [498, 89] width 18 height 9
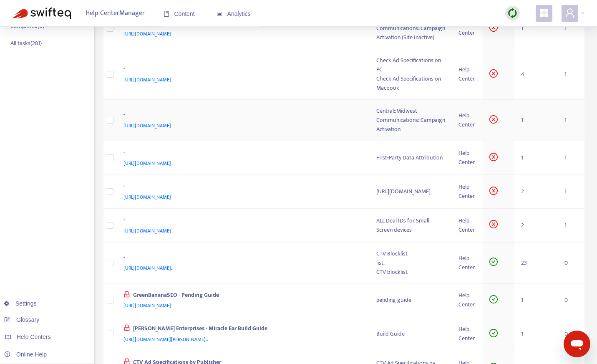
scroll to position [195, 0]
click at [328, 158] on div "-" at bounding box center [242, 152] width 237 height 11
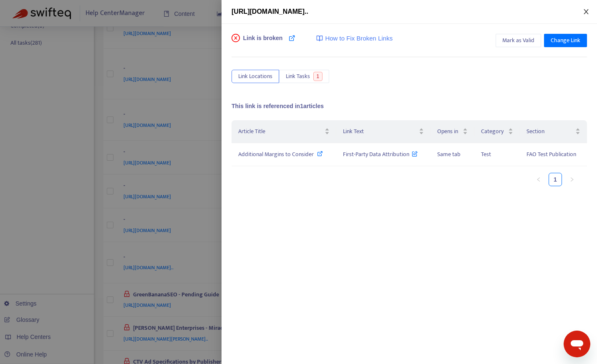
click at [590, 13] on button "Close" at bounding box center [586, 12] width 12 height 8
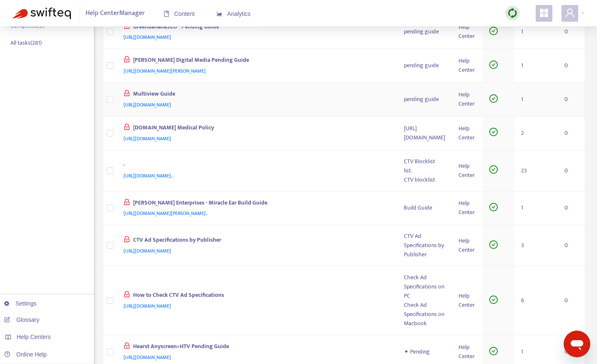
scroll to position [0, 0]
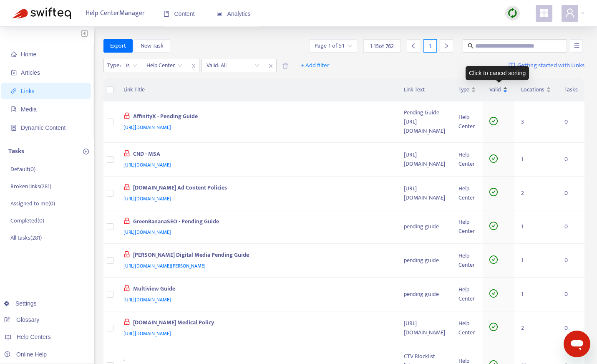
click at [494, 90] on span "Valid" at bounding box center [495, 89] width 12 height 9
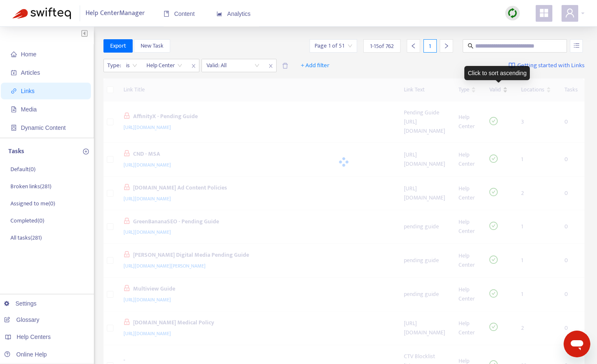
click at [494, 90] on div at bounding box center [344, 161] width 482 height 167
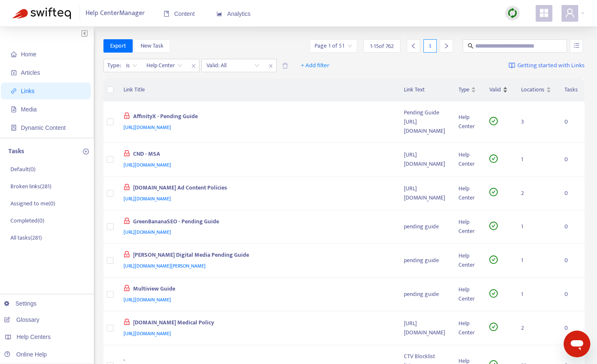
click at [494, 90] on span "Valid" at bounding box center [495, 89] width 12 height 9
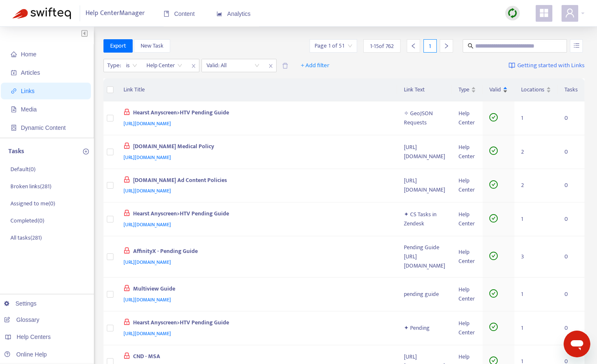
click at [494, 90] on span "Valid" at bounding box center [495, 89] width 12 height 9
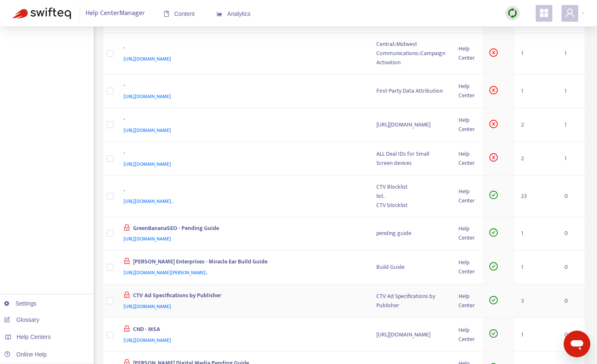
scroll to position [214, 0]
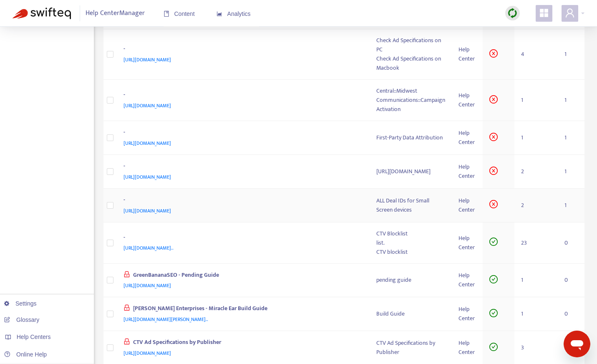
click at [322, 206] on div "-" at bounding box center [242, 200] width 237 height 11
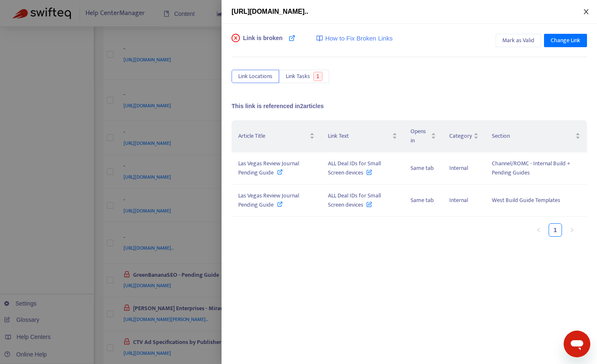
click at [586, 10] on icon "close" at bounding box center [586, 11] width 7 height 7
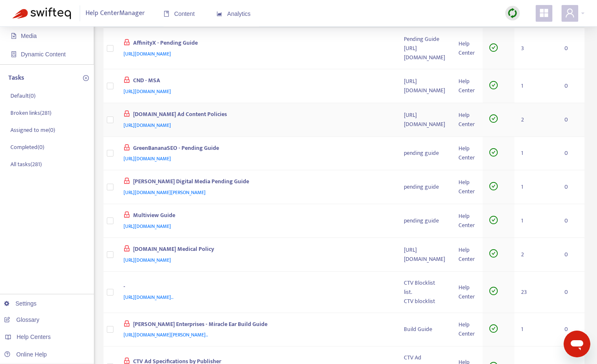
scroll to position [0, 0]
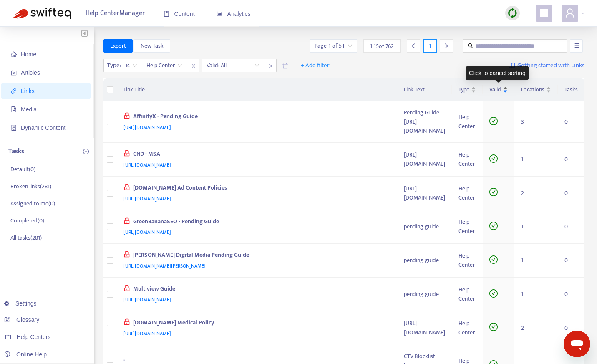
click at [498, 87] on span "Valid" at bounding box center [495, 89] width 12 height 9
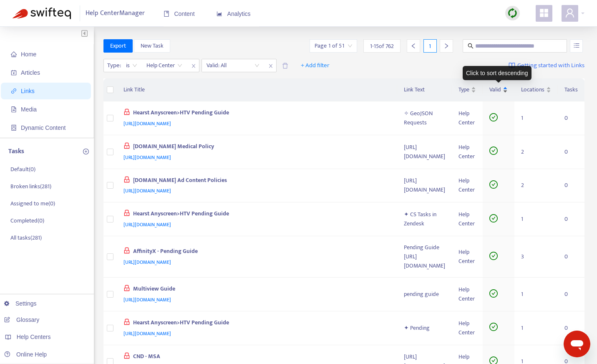
click at [508, 89] on div "Valid" at bounding box center [498, 89] width 18 height 9
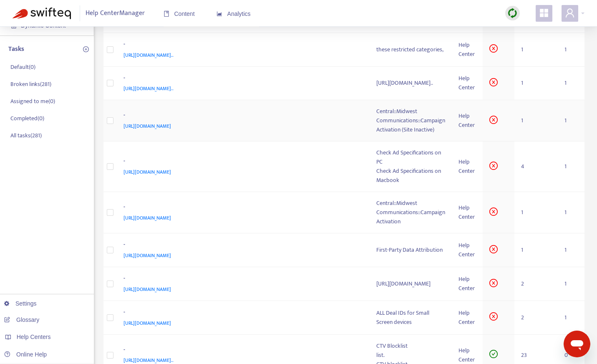
scroll to position [111, 0]
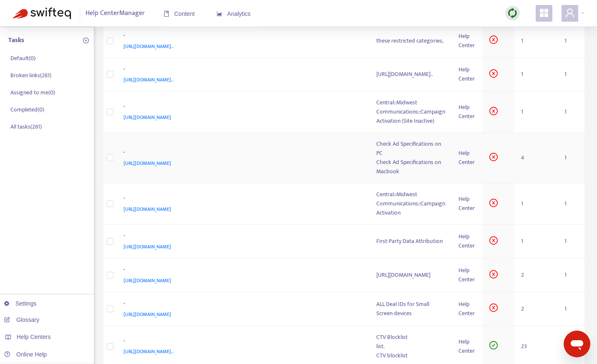
click at [322, 176] on td "- [URL][DOMAIN_NAME]" at bounding box center [243, 158] width 253 height 50
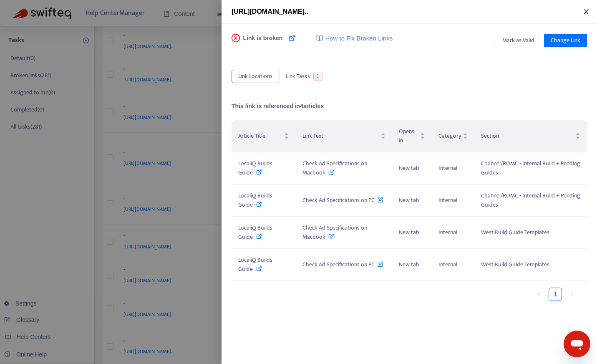
click at [590, 12] on button "Close" at bounding box center [586, 12] width 12 height 8
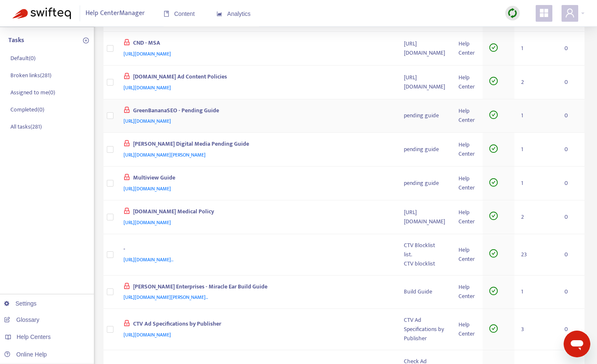
scroll to position [0, 0]
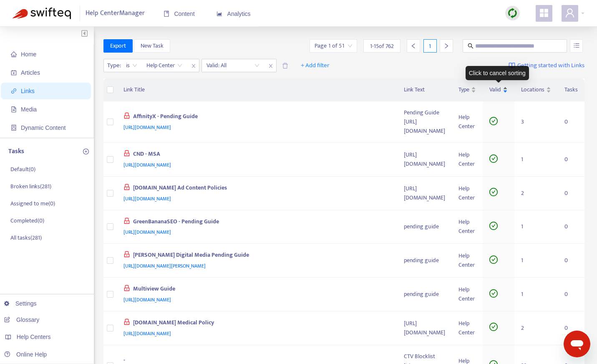
click at [492, 88] on span "Valid" at bounding box center [495, 89] width 12 height 9
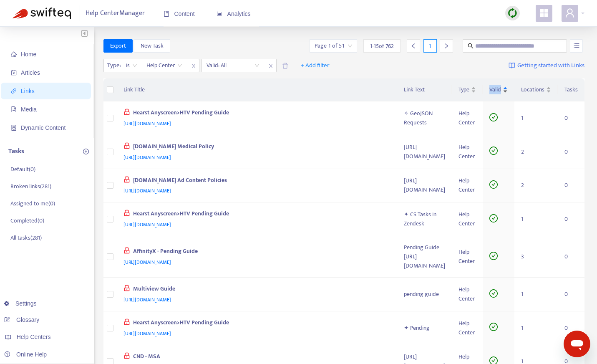
click at [492, 88] on span "Valid" at bounding box center [495, 89] width 12 height 9
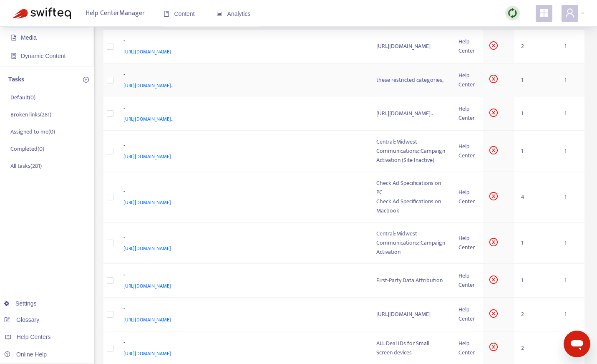
scroll to position [73, 0]
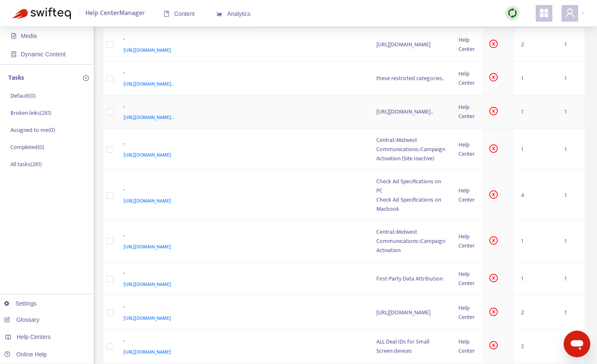
click at [318, 129] on td "- [URL][DOMAIN_NAME].." at bounding box center [243, 113] width 253 height 34
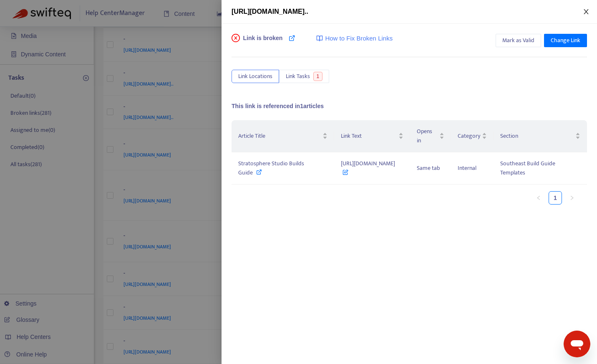
click at [588, 8] on button "Close" at bounding box center [586, 12] width 12 height 8
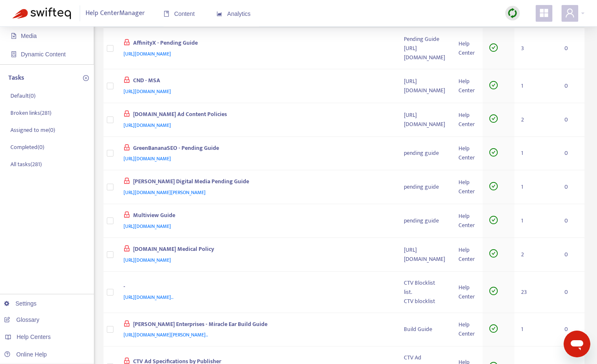
scroll to position [0, 0]
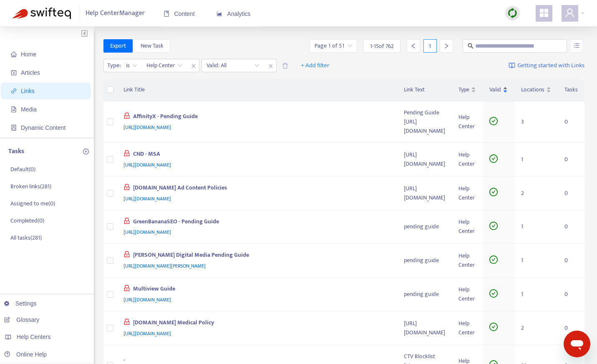
click at [499, 89] on span "Valid" at bounding box center [495, 89] width 12 height 9
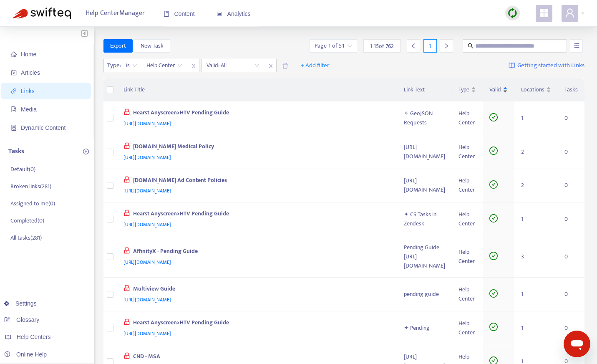
click at [499, 89] on span "Valid" at bounding box center [495, 89] width 12 height 9
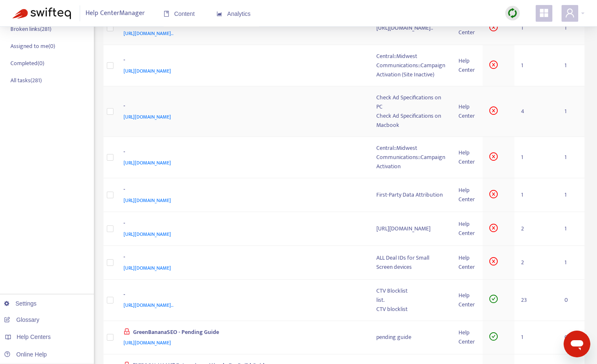
scroll to position [164, 0]
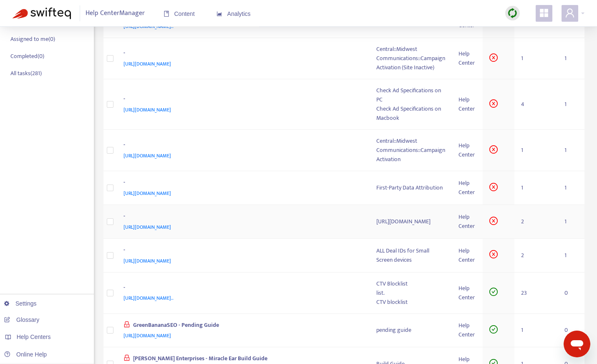
click at [324, 238] on td "- [URL][DOMAIN_NAME]" at bounding box center [243, 222] width 253 height 34
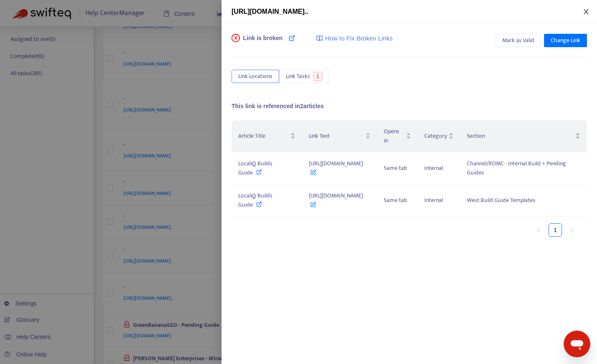
click at [590, 10] on button "Close" at bounding box center [586, 12] width 12 height 8
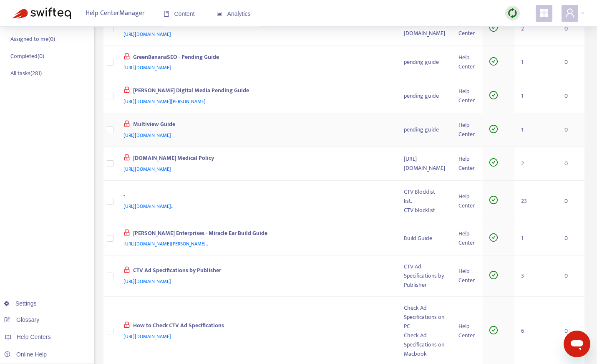
scroll to position [0, 0]
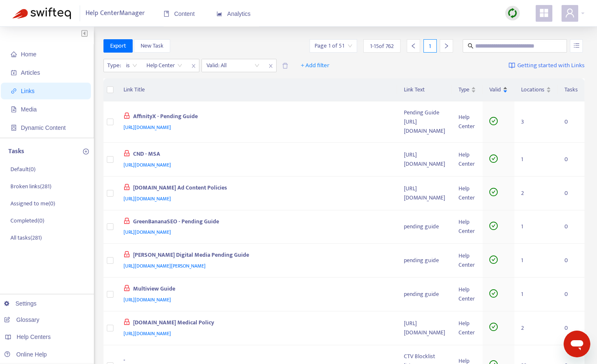
click at [501, 94] on span "Valid" at bounding box center [495, 89] width 12 height 9
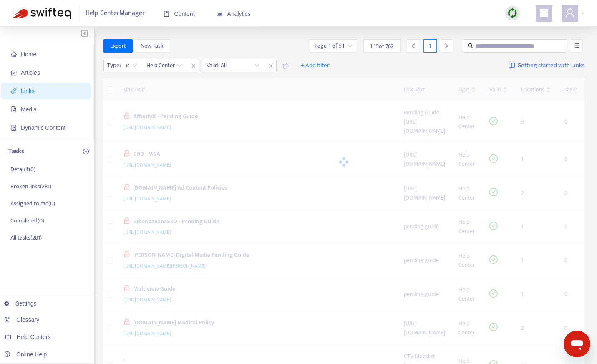
click at [502, 91] on div at bounding box center [344, 161] width 482 height 167
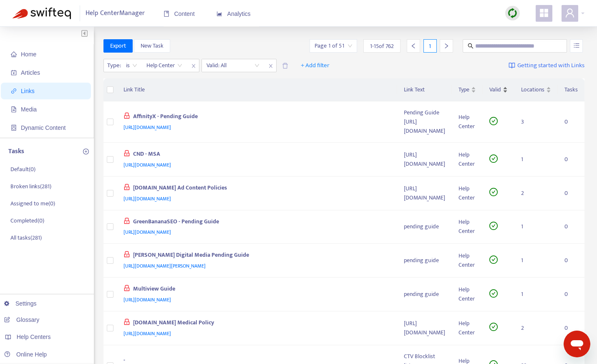
click at [503, 91] on div "Valid" at bounding box center [498, 89] width 18 height 9
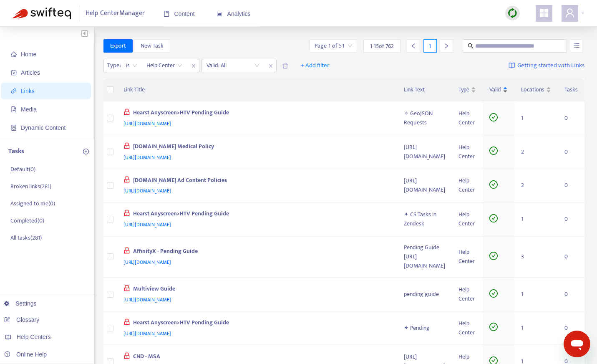
click at [503, 91] on div "Valid" at bounding box center [498, 89] width 18 height 9
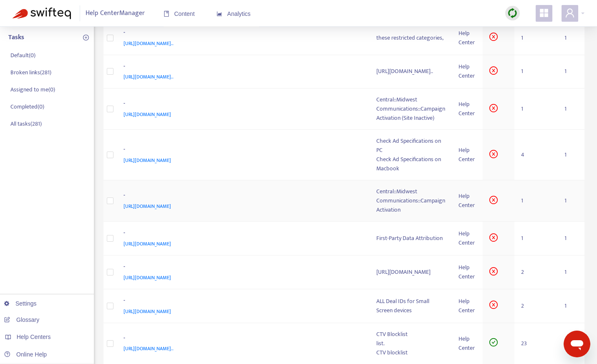
scroll to position [162, 0]
